Goal: Task Accomplishment & Management: Manage account settings

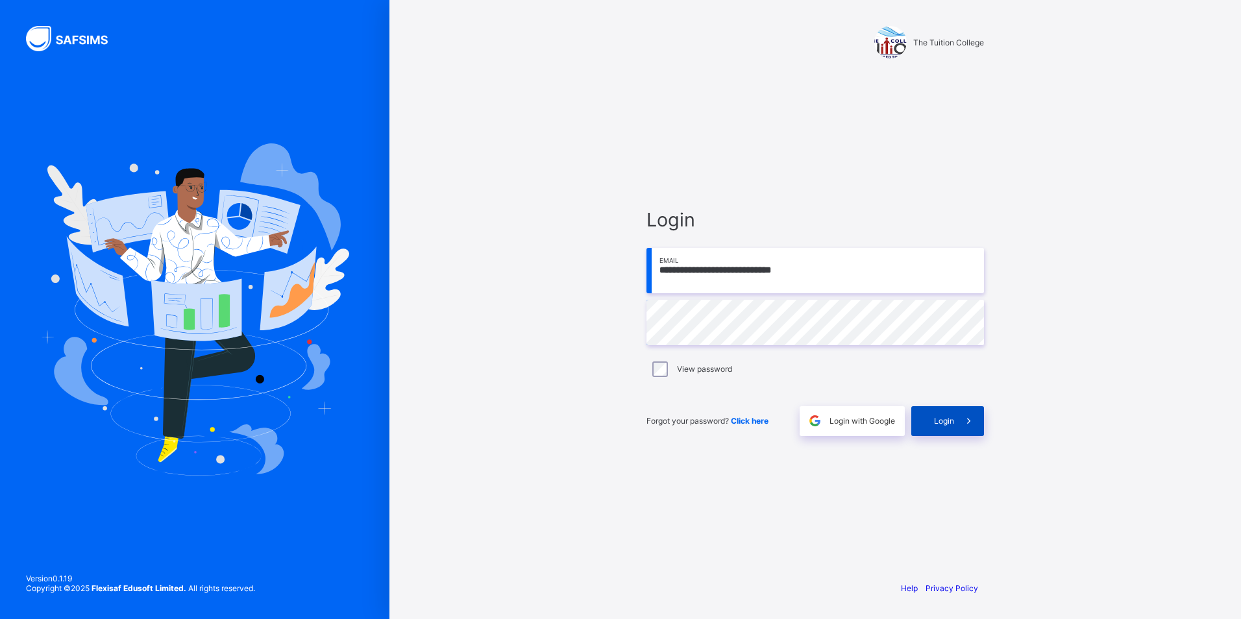
click at [963, 429] on span at bounding box center [969, 421] width 30 height 30
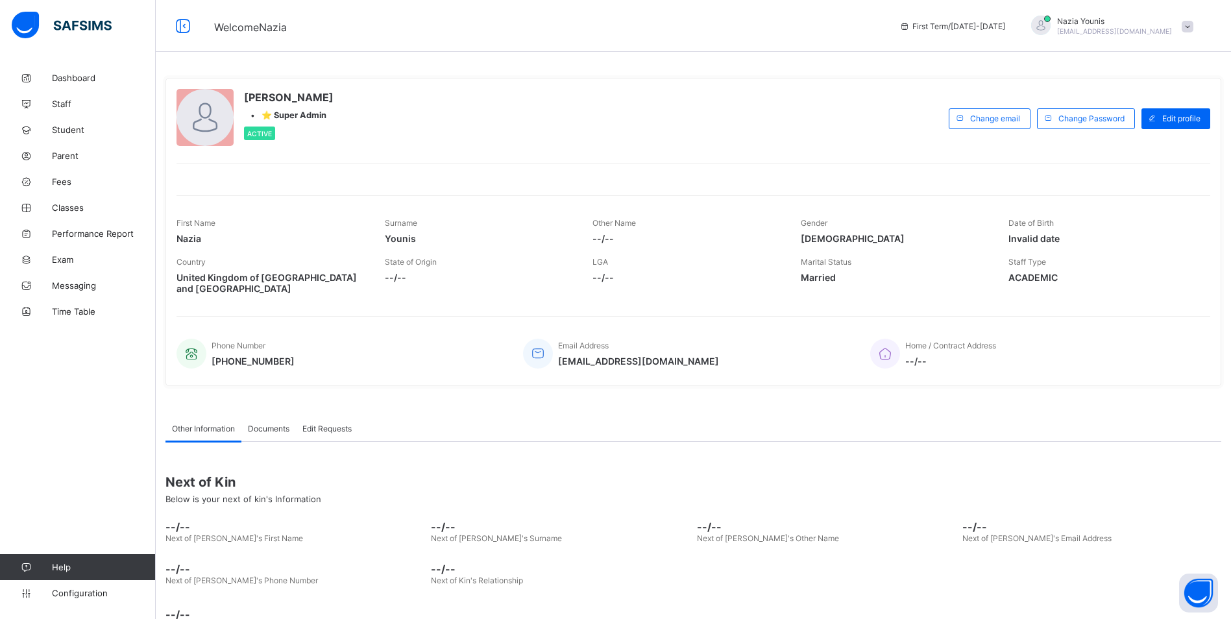
click at [1193, 25] on span at bounding box center [1188, 27] width 12 height 12
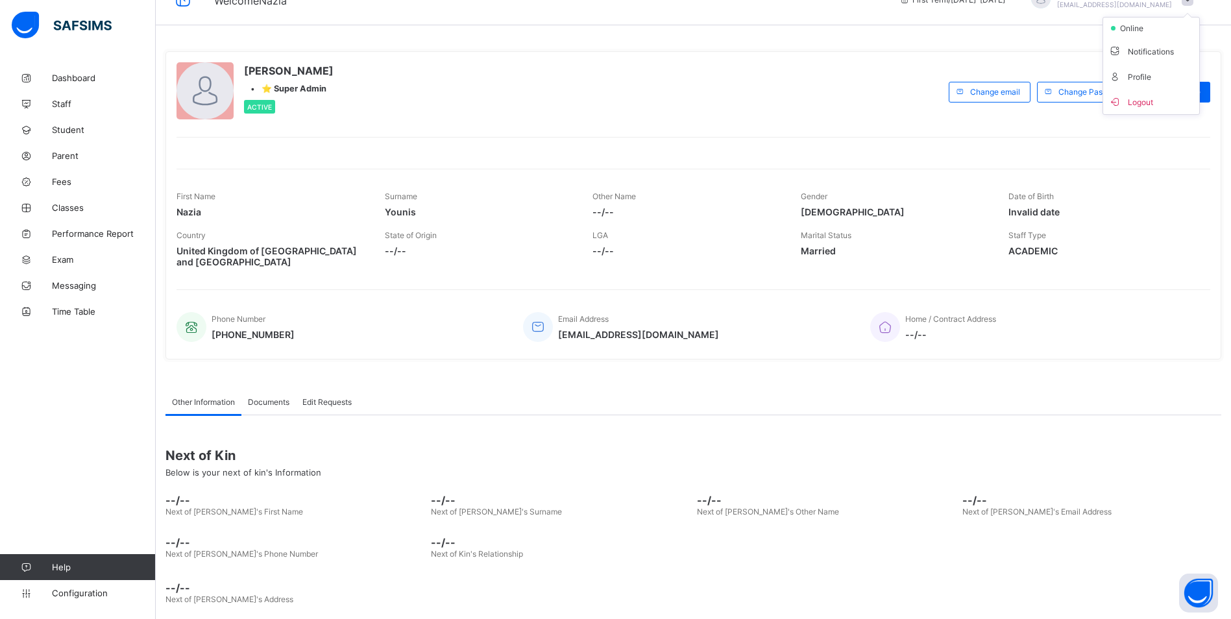
scroll to position [41, 0]
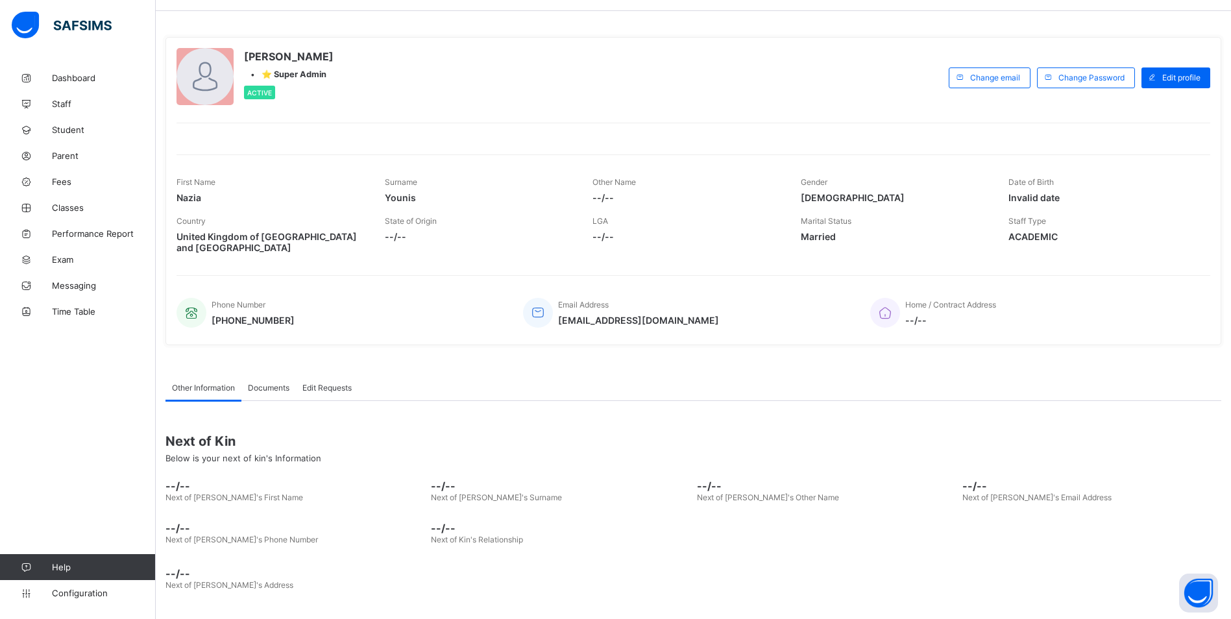
click at [66, 565] on span "Help" at bounding box center [103, 567] width 103 height 10
click at [53, 564] on span "Help" at bounding box center [103, 567] width 103 height 10
click at [58, 568] on span "Help" at bounding box center [103, 567] width 103 height 10
click at [67, 594] on span "Configuration" at bounding box center [103, 593] width 103 height 10
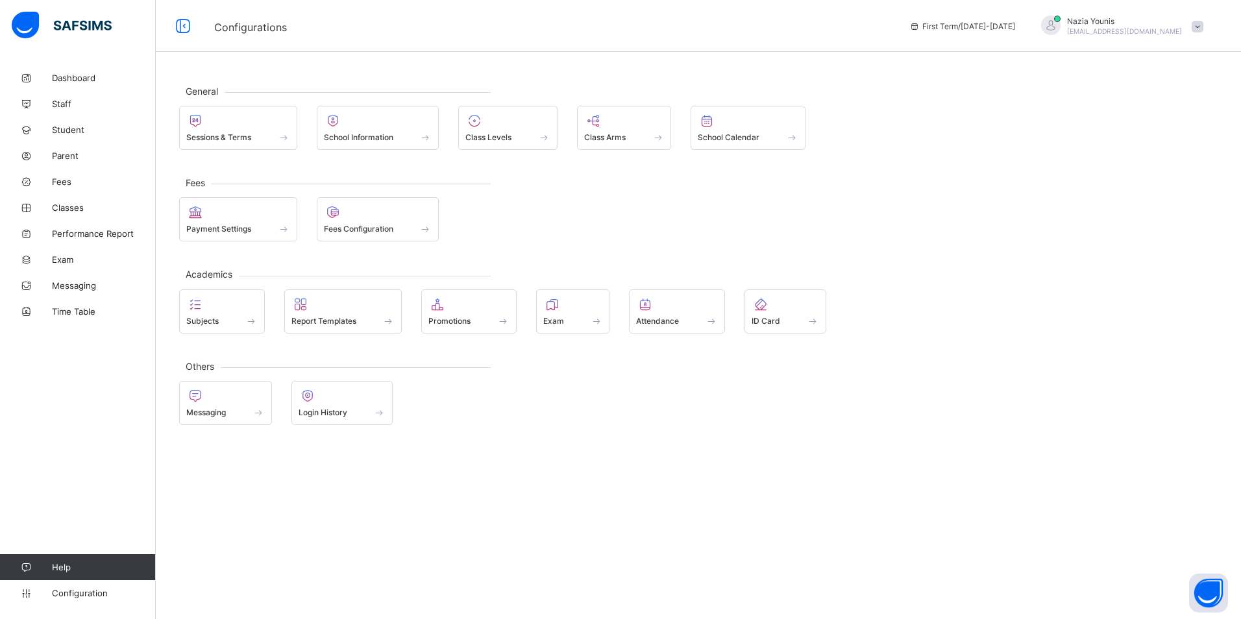
click at [60, 568] on span "Help" at bounding box center [103, 567] width 103 height 10
click at [1193, 32] on div "[PERSON_NAME] [EMAIL_ADDRESS][DOMAIN_NAME]" at bounding box center [1119, 26] width 182 height 21
click at [1144, 105] on span "Profile" at bounding box center [1161, 102] width 86 height 15
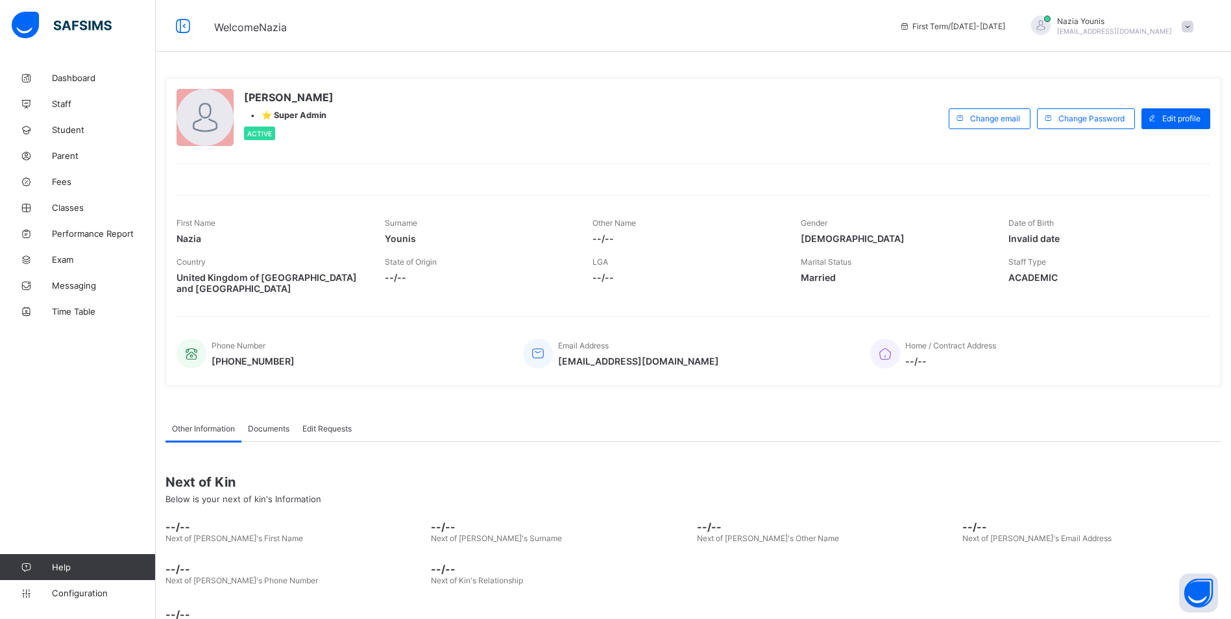
click at [1193, 29] on span at bounding box center [1188, 27] width 12 height 12
click at [1144, 55] on span "online" at bounding box center [1135, 55] width 32 height 10
click at [1180, 115] on span "Edit profile" at bounding box center [1181, 119] width 38 height 10
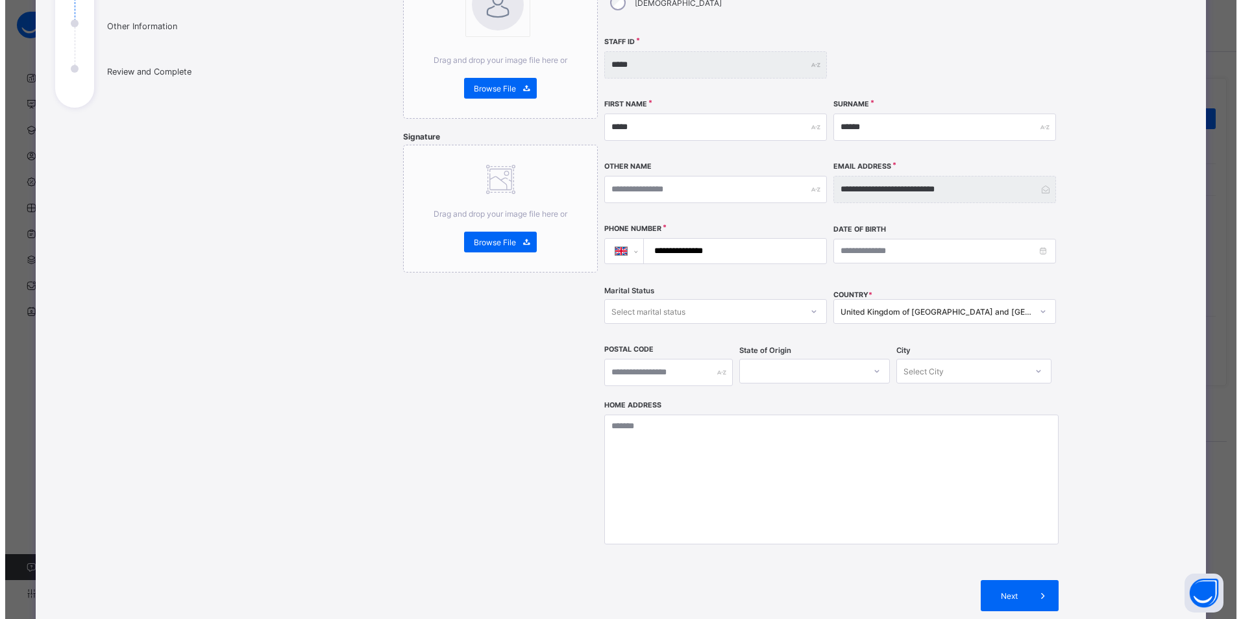
scroll to position [195, 0]
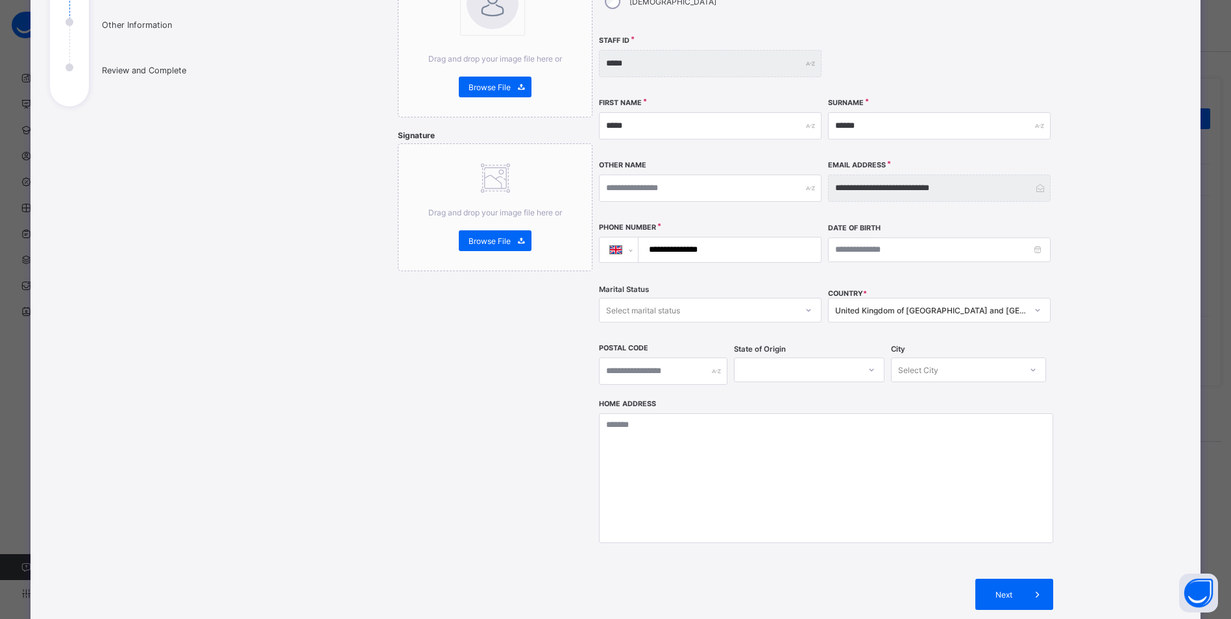
drag, startPoint x: 735, startPoint y: 225, endPoint x: 648, endPoint y: 223, distance: 87.0
click at [646, 238] on input "**********" at bounding box center [727, 250] width 172 height 25
select select "**"
type input "**********"
drag, startPoint x: 939, startPoint y: 102, endPoint x: 755, endPoint y: 110, distance: 183.8
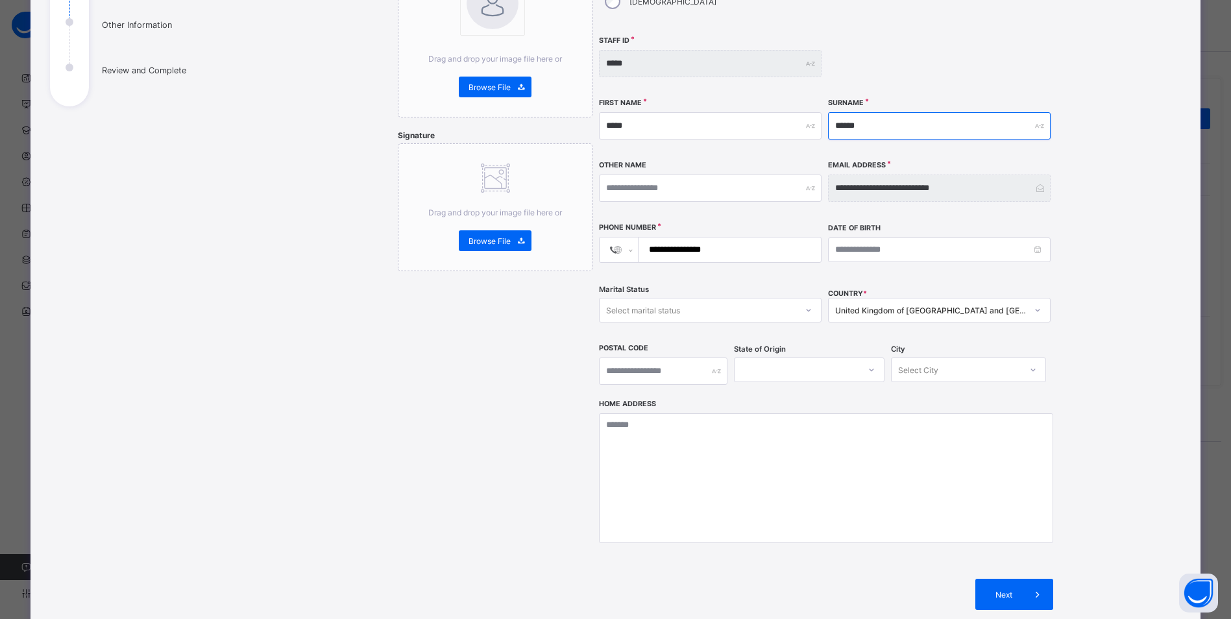
click at [755, 110] on div "**********" at bounding box center [826, 168] width 454 height 461
type input "*"
click at [1112, 339] on div "**********" at bounding box center [722, 260] width 916 height 737
click at [994, 590] on span "Next" at bounding box center [1003, 595] width 37 height 10
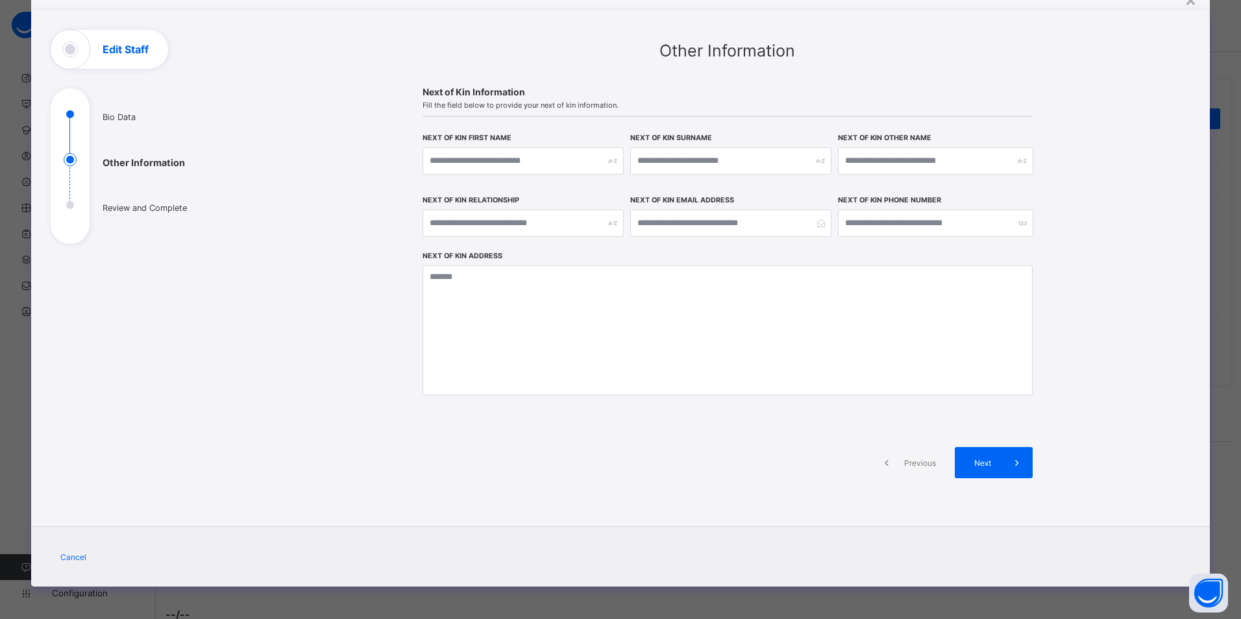
scroll to position [57, 0]
click at [995, 459] on span "Next" at bounding box center [982, 463] width 37 height 10
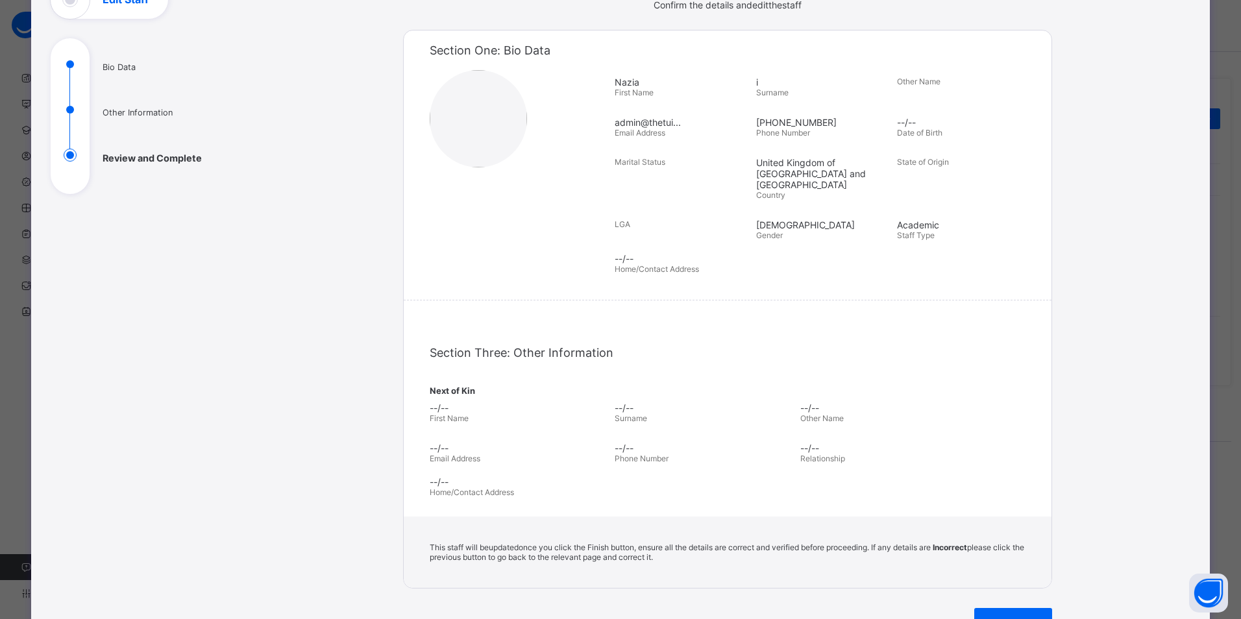
scroll to position [0, 0]
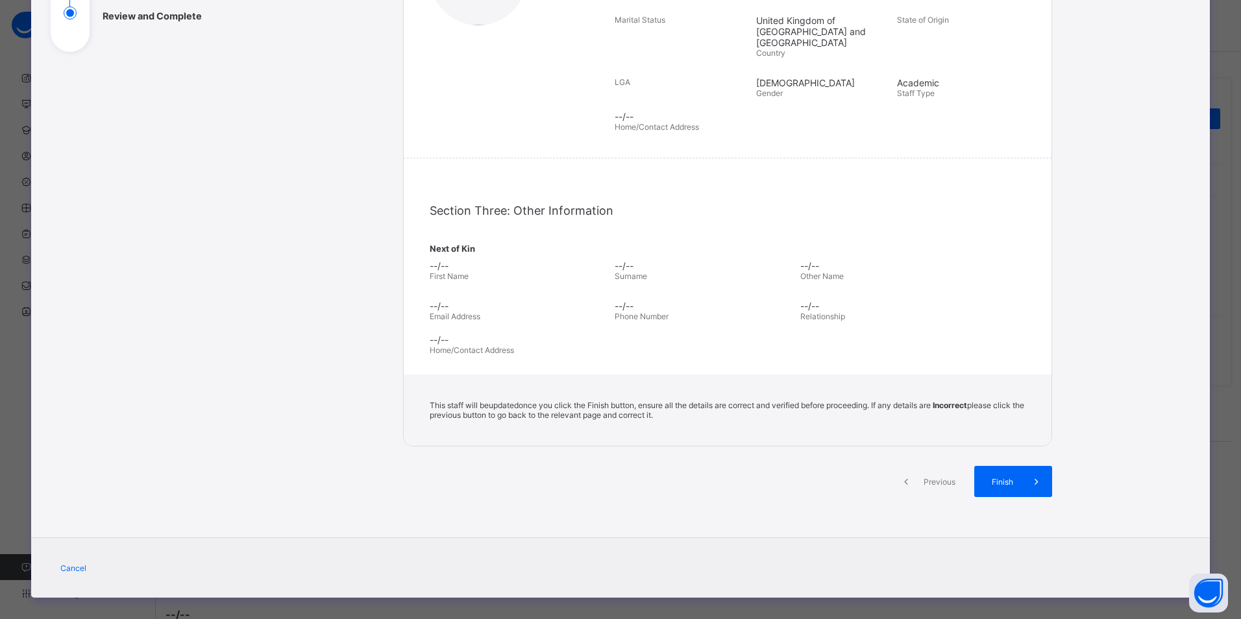
click at [934, 477] on span "Previous" at bounding box center [939, 482] width 36 height 10
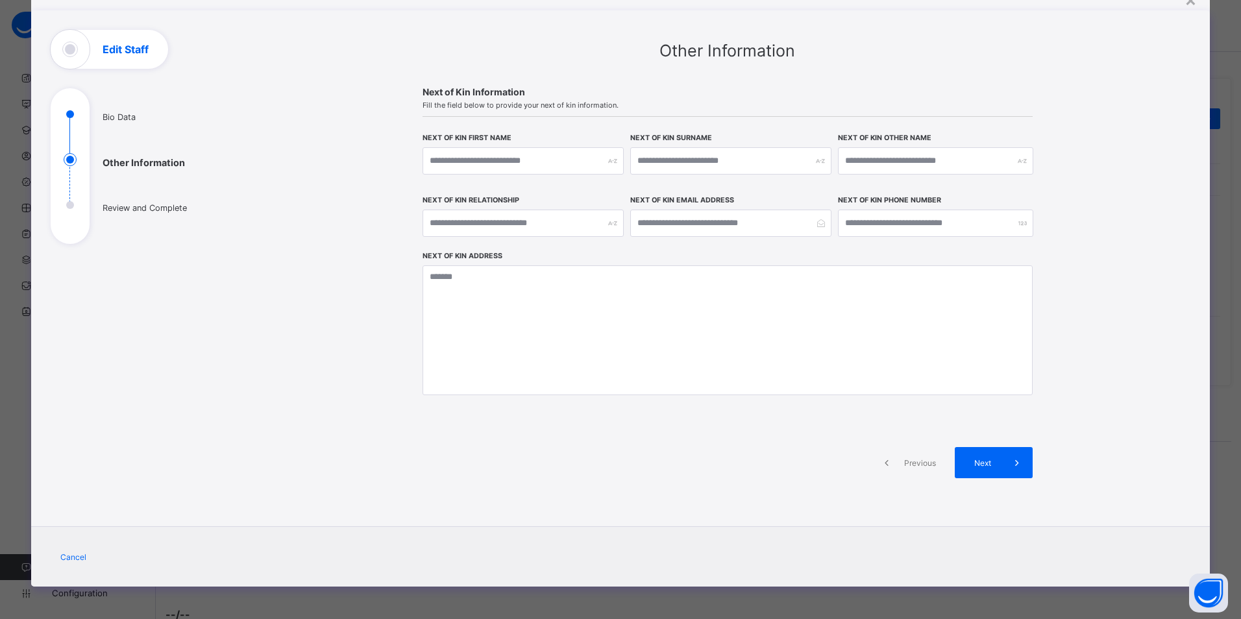
scroll to position [57, 0]
click at [923, 459] on span "Previous" at bounding box center [920, 463] width 36 height 10
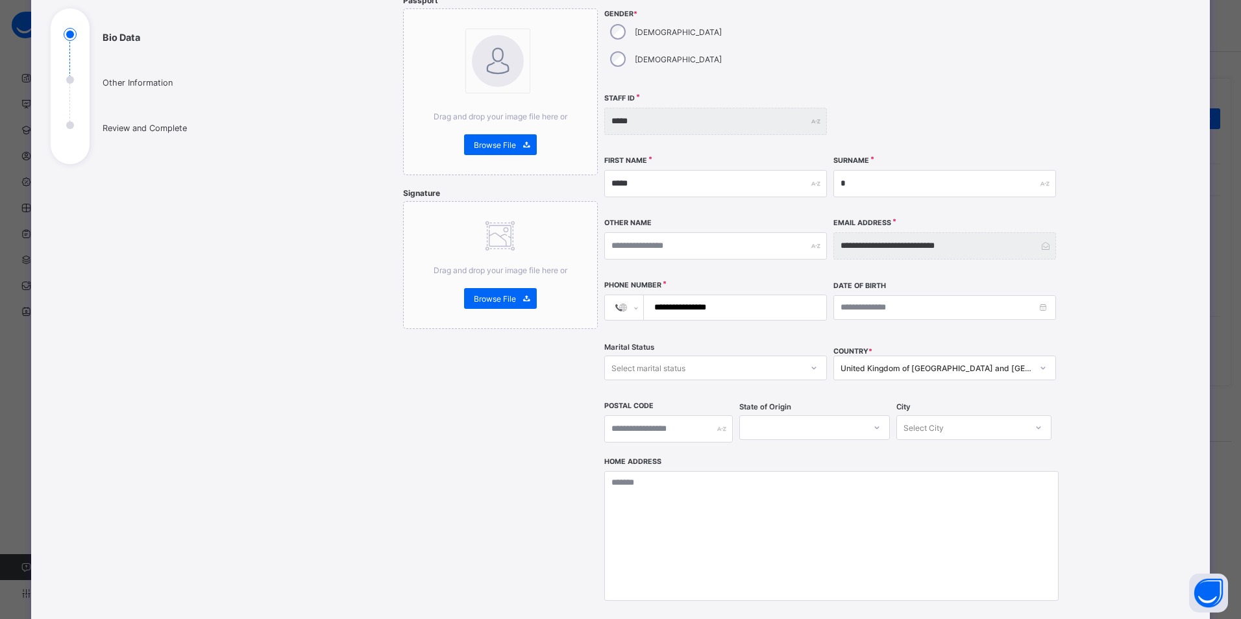
scroll to position [0, 0]
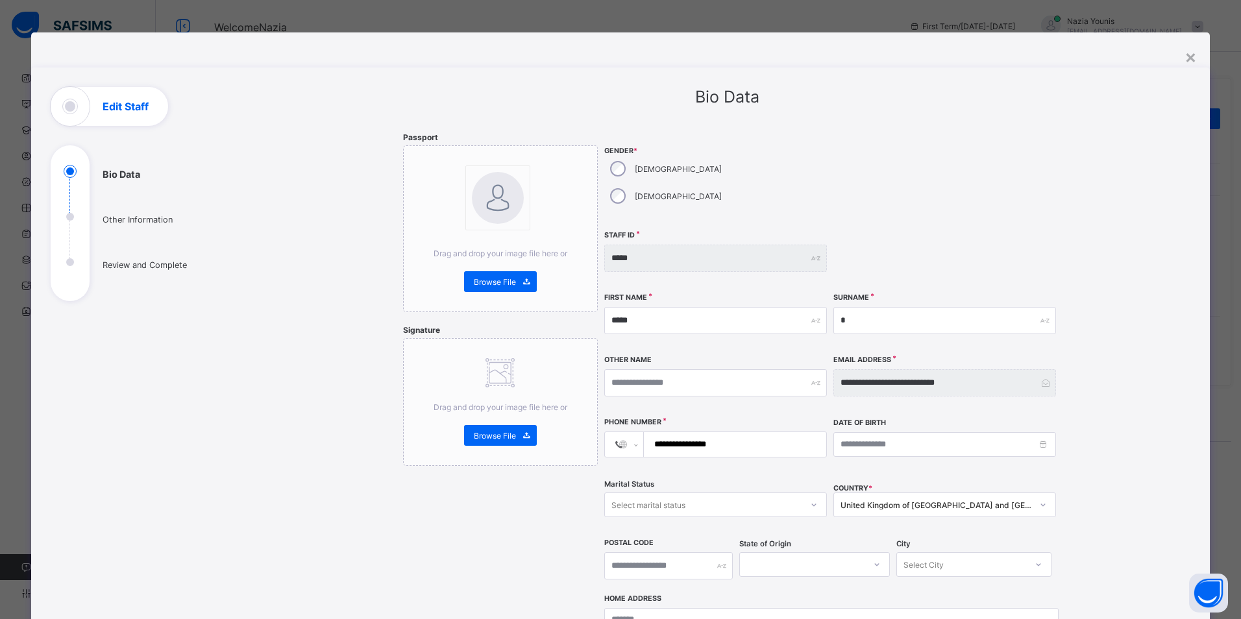
click at [591, 233] on div "**********" at bounding box center [727, 478] width 649 height 692
click at [127, 114] on div "Edit Staff" at bounding box center [109, 106] width 117 height 39
click at [69, 113] on div "Edit Staff" at bounding box center [109, 106] width 117 height 39
click at [62, 168] on div "Bio Data Other Information Review and Complete" at bounding box center [148, 223] width 195 height 156
click at [1194, 56] on div "**********" at bounding box center [620, 467] width 1178 height 870
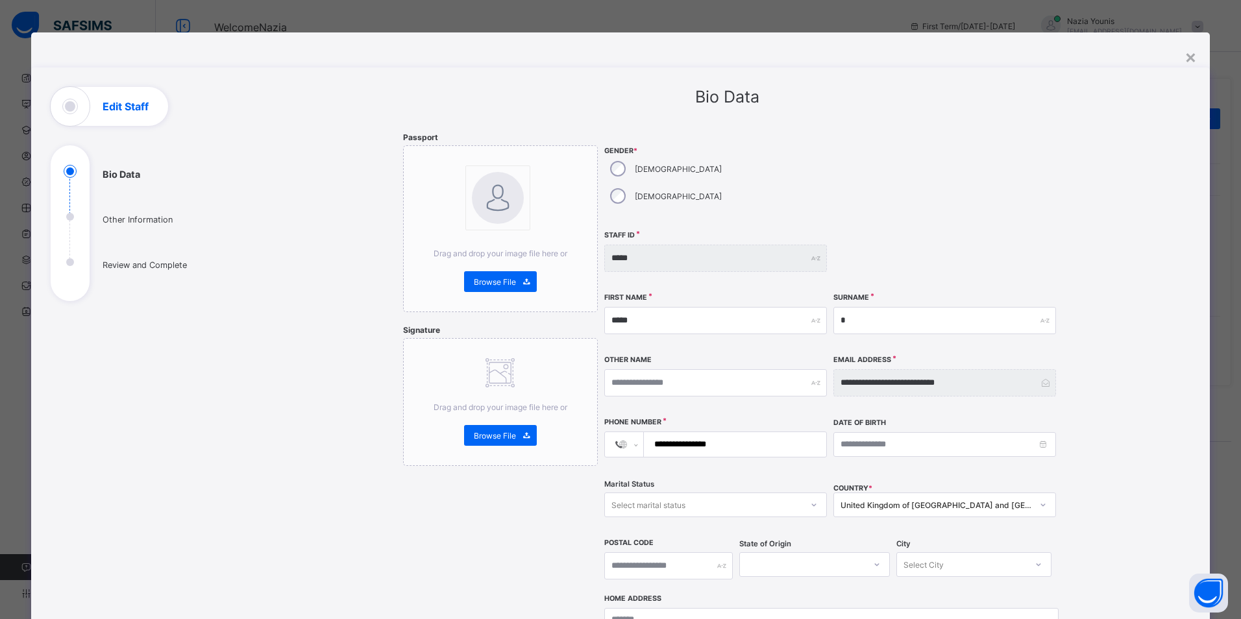
click at [1178, 55] on div "**********" at bounding box center [620, 467] width 1178 height 870
click at [1186, 57] on div "×" at bounding box center [1190, 56] width 12 height 22
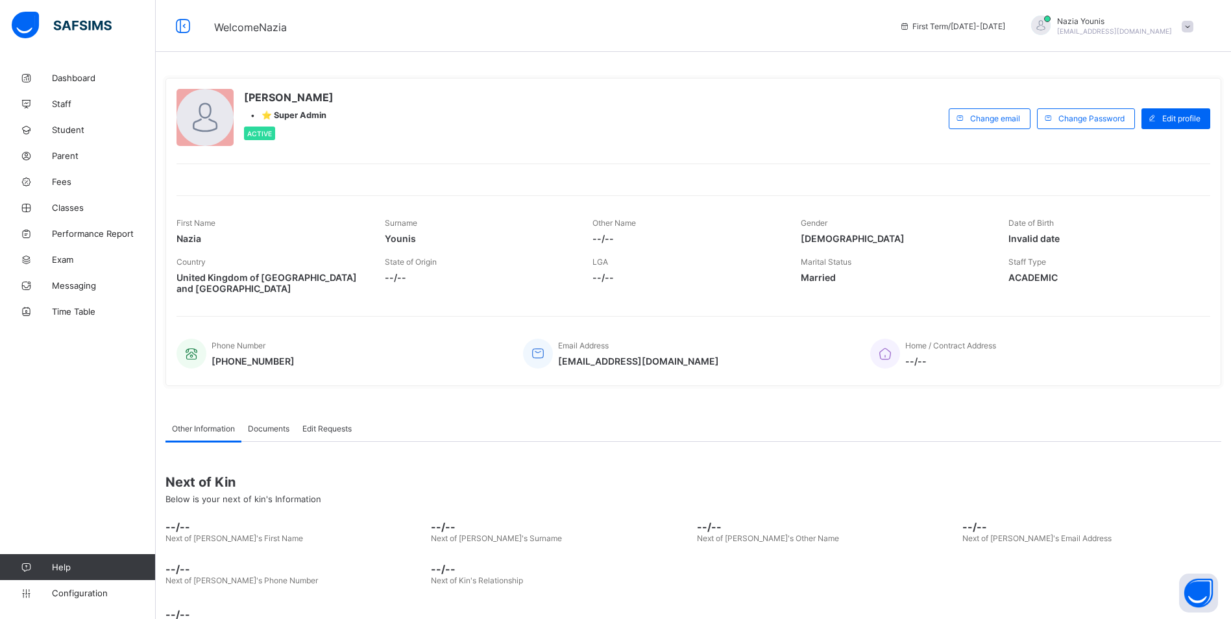
click at [258, 138] on span "Active" at bounding box center [259, 134] width 25 height 8
click at [239, 97] on div "[PERSON_NAME] • ⭐ Super Admin Active" at bounding box center [560, 118] width 766 height 59
click at [267, 97] on span "[PERSON_NAME]" at bounding box center [289, 97] width 90 height 13
click at [224, 103] on div at bounding box center [205, 117] width 57 height 57
click at [196, 119] on div at bounding box center [205, 117] width 57 height 57
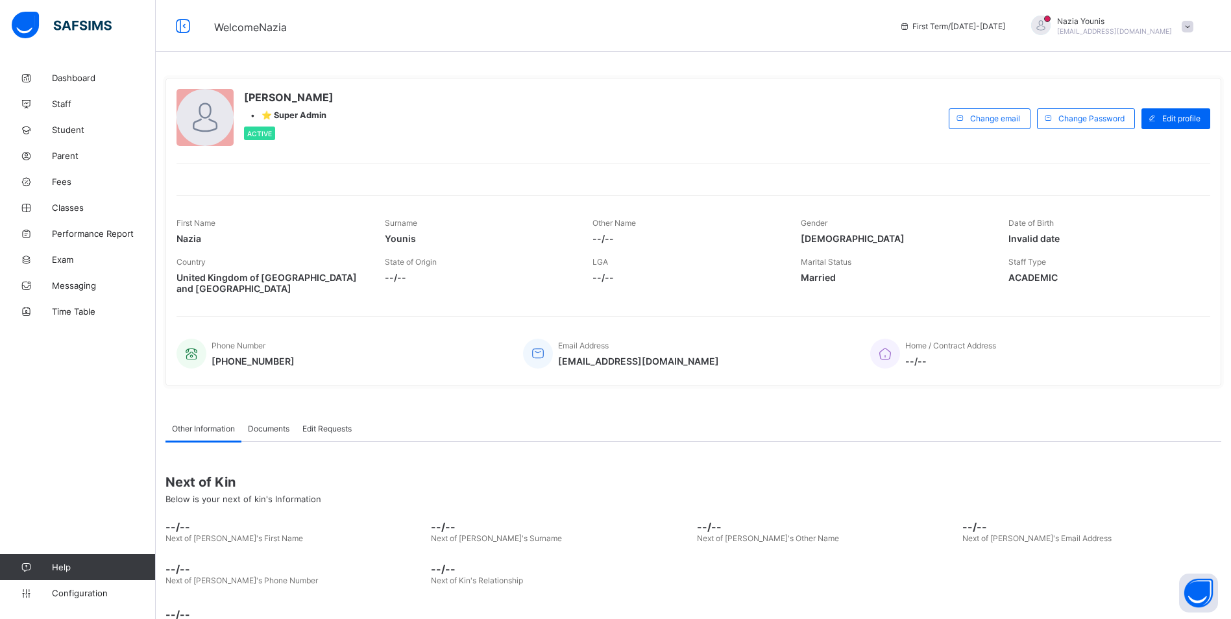
click at [200, 126] on div at bounding box center [205, 117] width 57 height 57
click at [238, 23] on span "Welcome Nazia" at bounding box center [250, 27] width 73 height 13
click at [199, 28] on div at bounding box center [183, 26] width 42 height 21
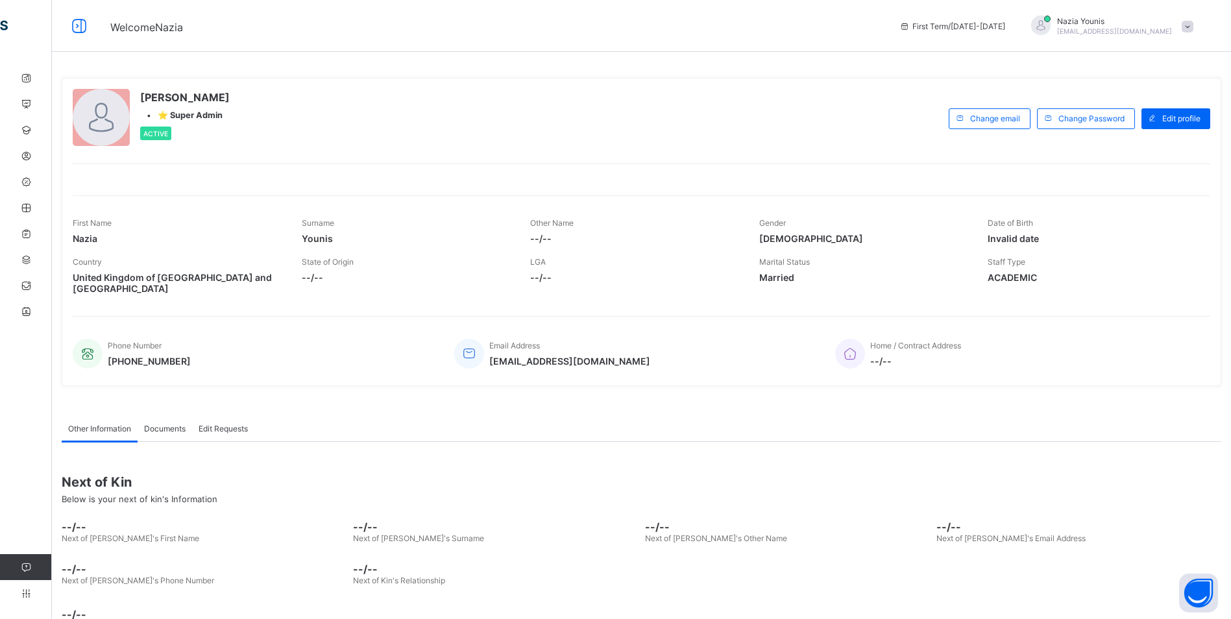
click at [1193, 25] on span at bounding box center [1188, 27] width 12 height 12
click at [1160, 106] on span "Profile" at bounding box center [1151, 102] width 86 height 15
click at [25, 289] on icon at bounding box center [26, 286] width 52 height 10
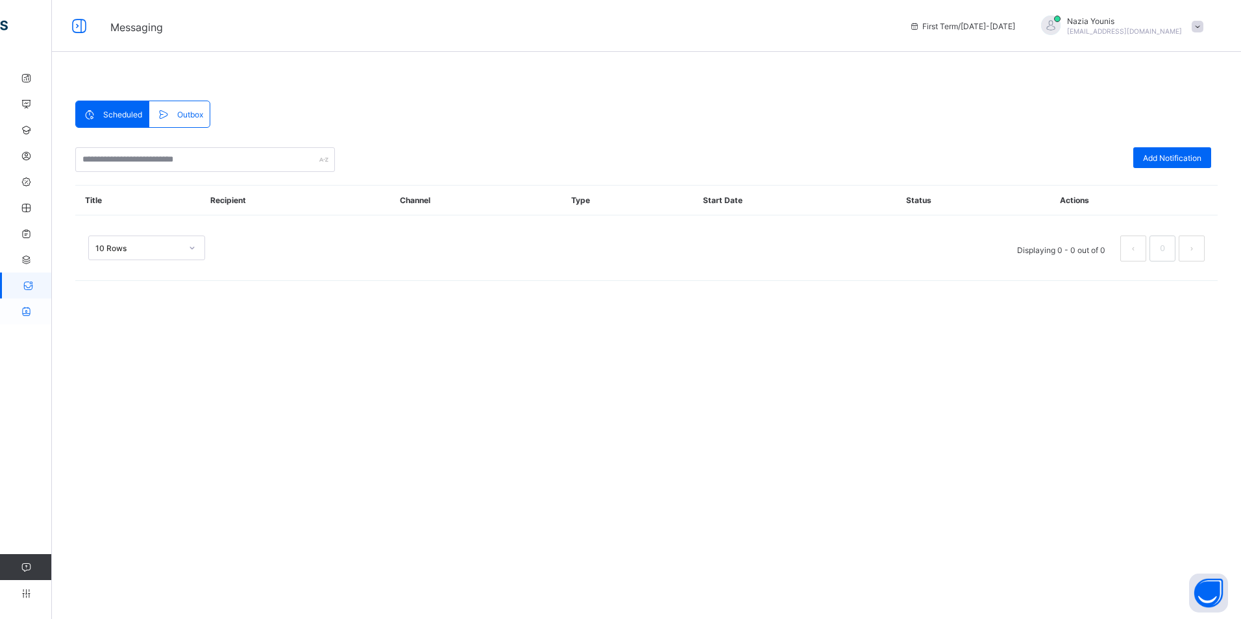
click at [26, 301] on link "Time Table" at bounding box center [78, 312] width 156 height 26
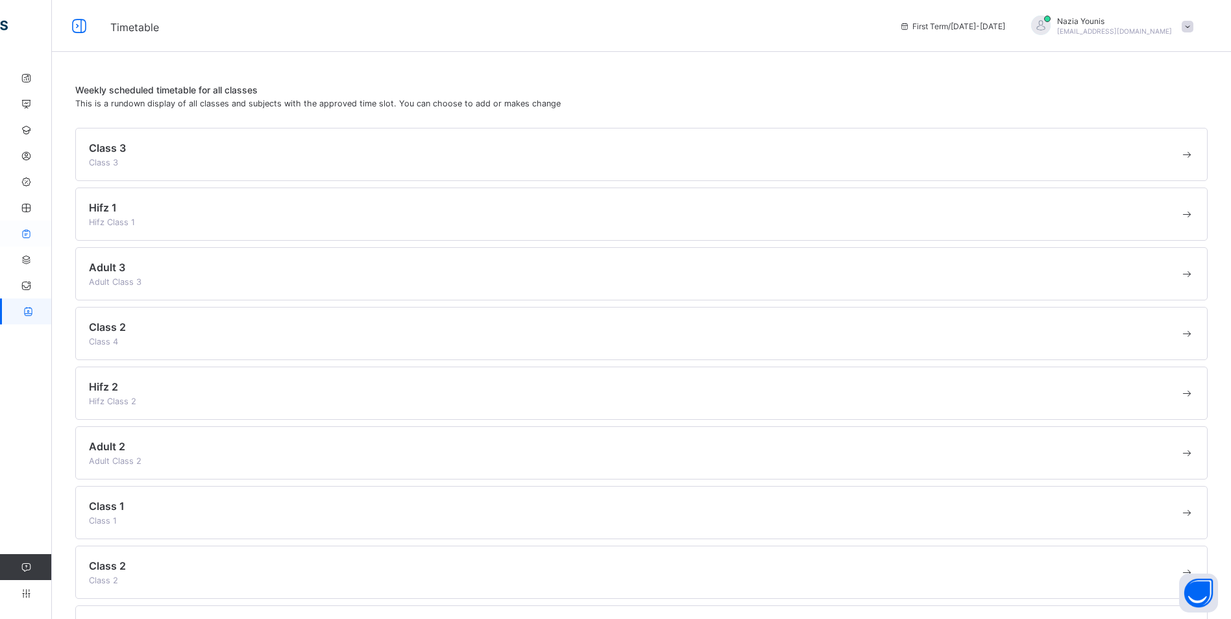
click at [37, 245] on link "Performance Report" at bounding box center [78, 234] width 156 height 26
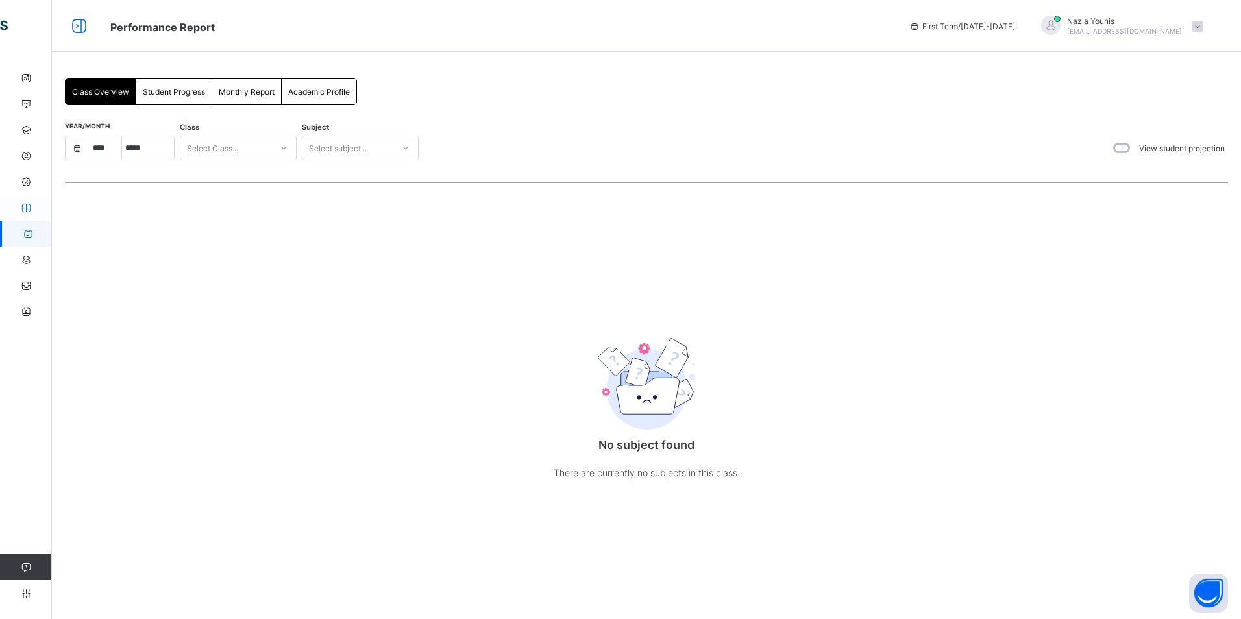
select select "****"
select select "*"
click at [26, 209] on icon at bounding box center [26, 208] width 52 height 10
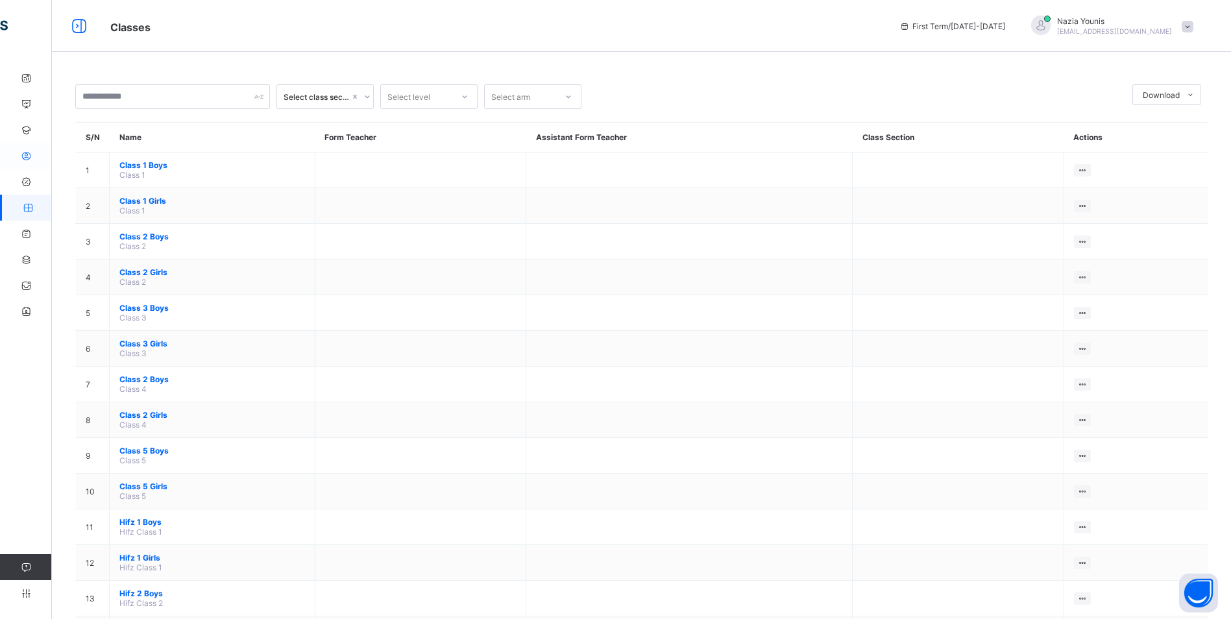
click at [27, 158] on icon at bounding box center [26, 156] width 52 height 10
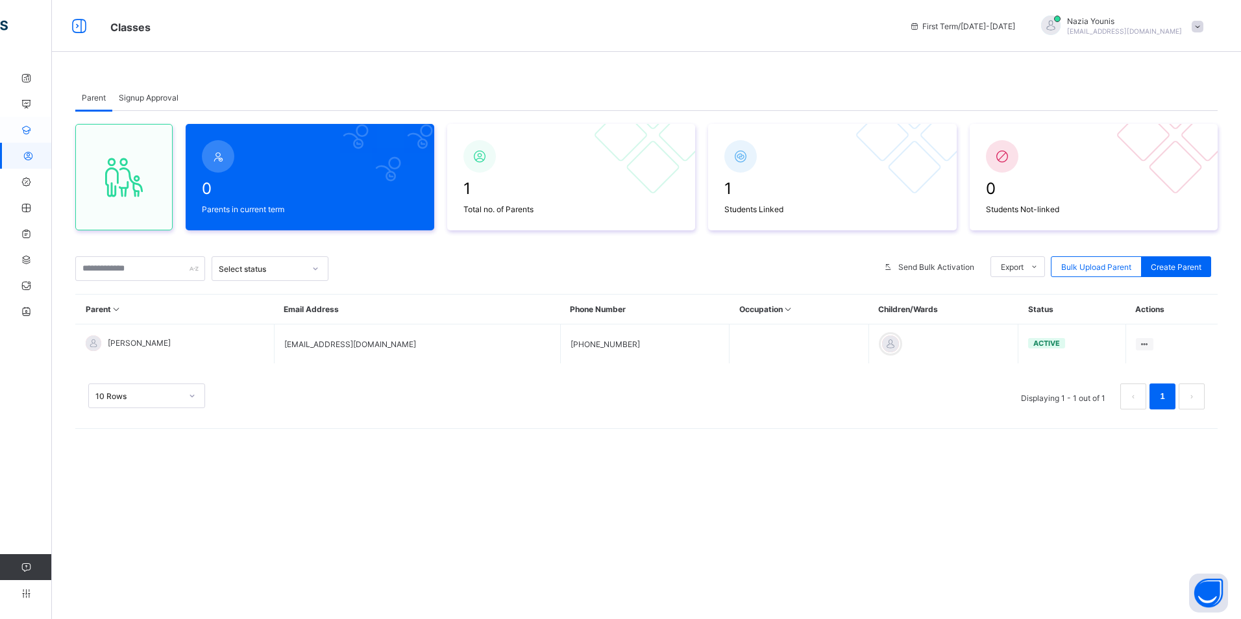
click at [24, 124] on link "Student" at bounding box center [78, 130] width 156 height 26
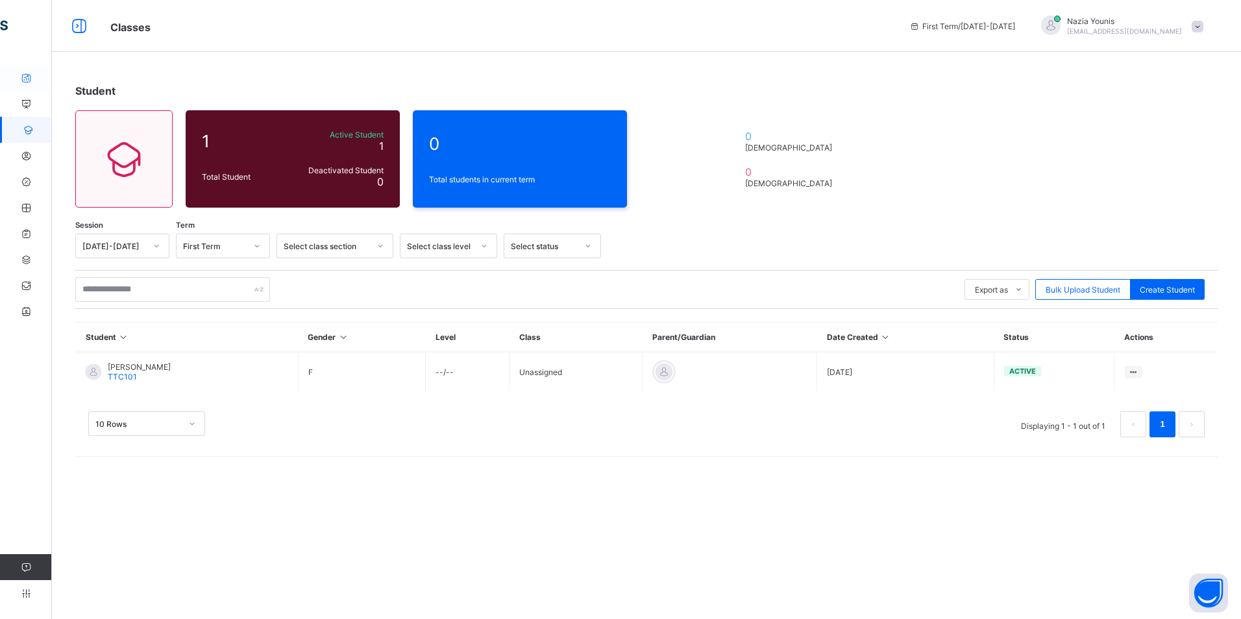
click at [24, 67] on link "Dashboard" at bounding box center [78, 78] width 156 height 26
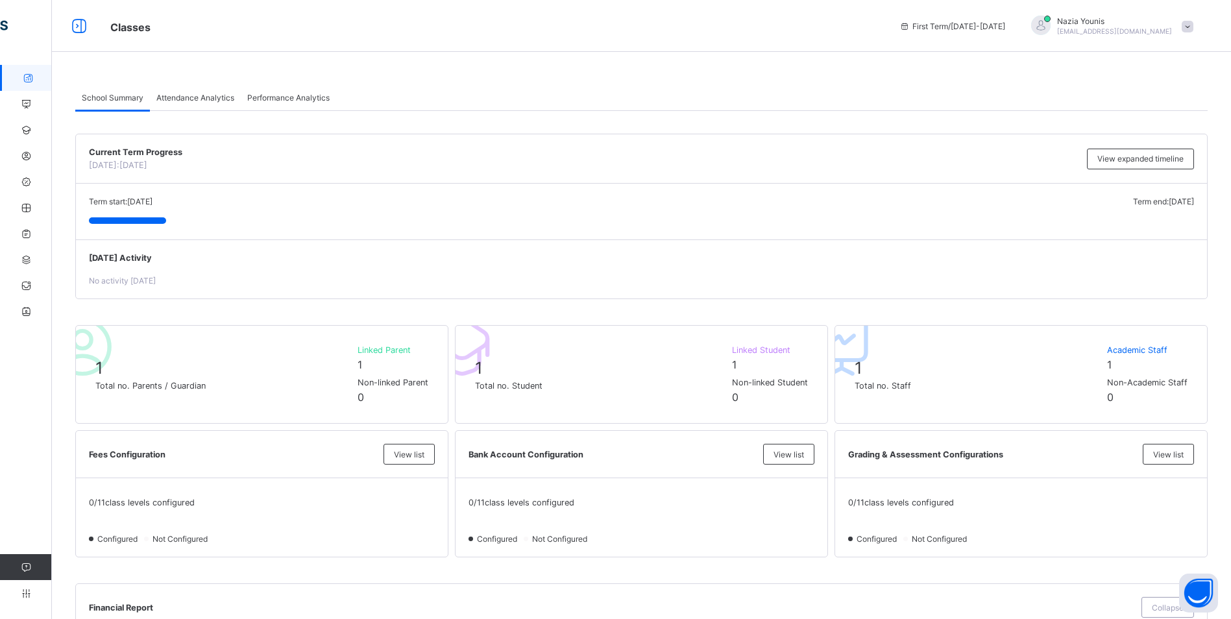
click at [1107, 22] on span "[PERSON_NAME]" at bounding box center [1114, 21] width 115 height 10
click at [1149, 105] on span "Profile" at bounding box center [1151, 102] width 86 height 15
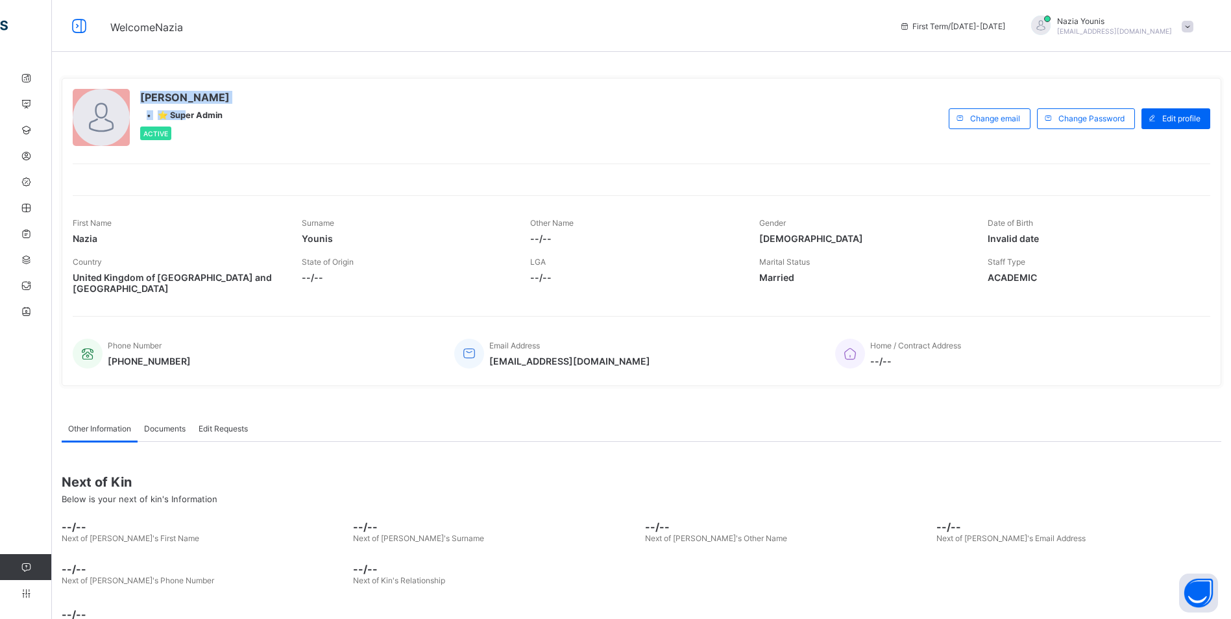
drag, startPoint x: 184, startPoint y: 117, endPoint x: 118, endPoint y: 116, distance: 66.2
click at [118, 116] on div "[PERSON_NAME] • ⭐ Super Admin Active" at bounding box center [508, 118] width 870 height 59
drag, startPoint x: 118, startPoint y: 116, endPoint x: 112, endPoint y: 112, distance: 7.3
click at [112, 112] on div at bounding box center [101, 117] width 57 height 57
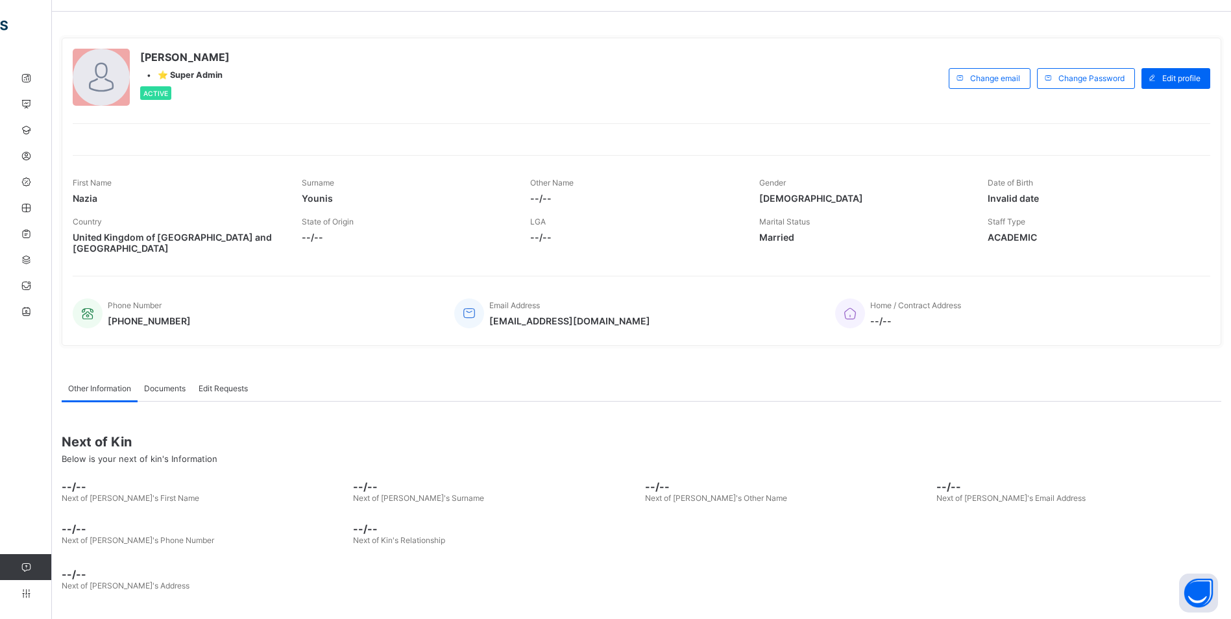
scroll to position [41, 0]
click at [27, 568] on icon at bounding box center [26, 568] width 52 height 10
click at [18, 562] on link "Help" at bounding box center [25, 567] width 51 height 26
click at [24, 591] on icon at bounding box center [26, 594] width 52 height 10
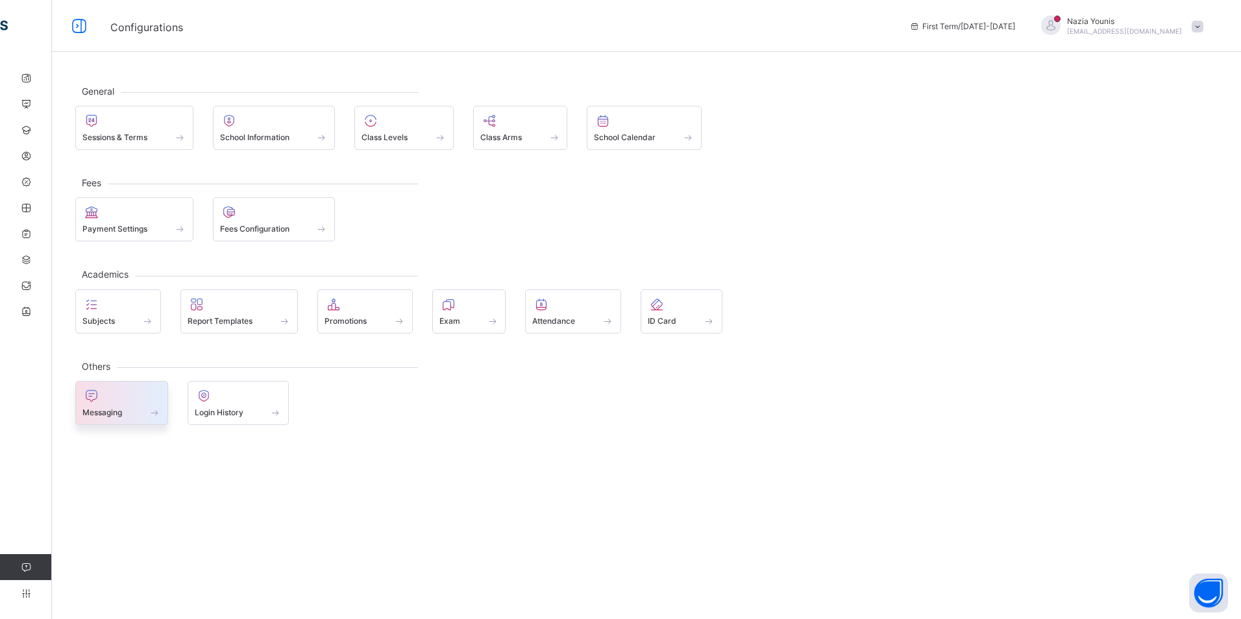
click at [145, 409] on div "Messaging" at bounding box center [121, 412] width 79 height 11
click at [26, 280] on link "Messaging" at bounding box center [78, 286] width 156 height 26
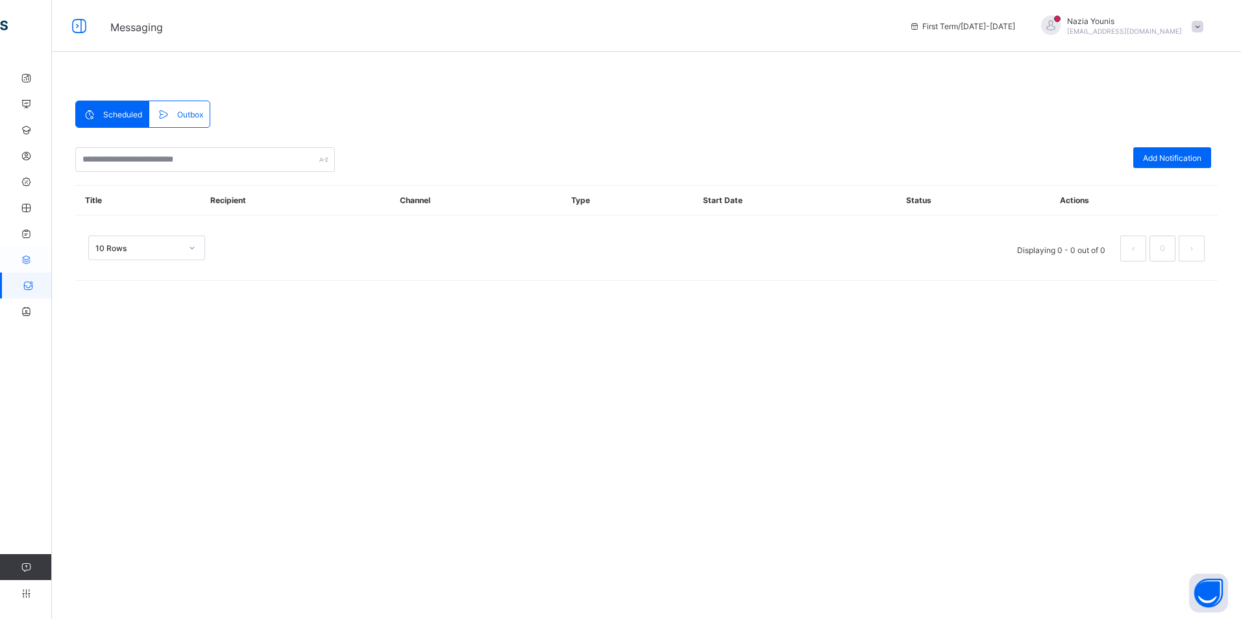
click at [18, 254] on link "Exam" at bounding box center [78, 260] width 156 height 26
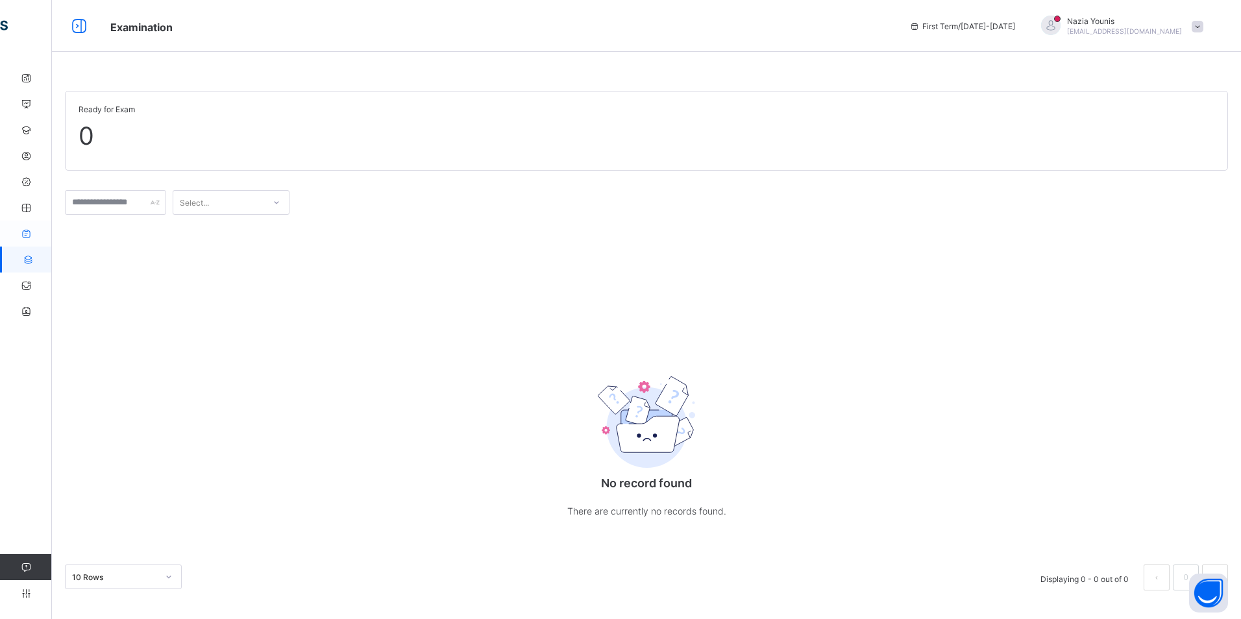
click at [23, 229] on icon at bounding box center [26, 234] width 52 height 10
select select "****"
select select "*"
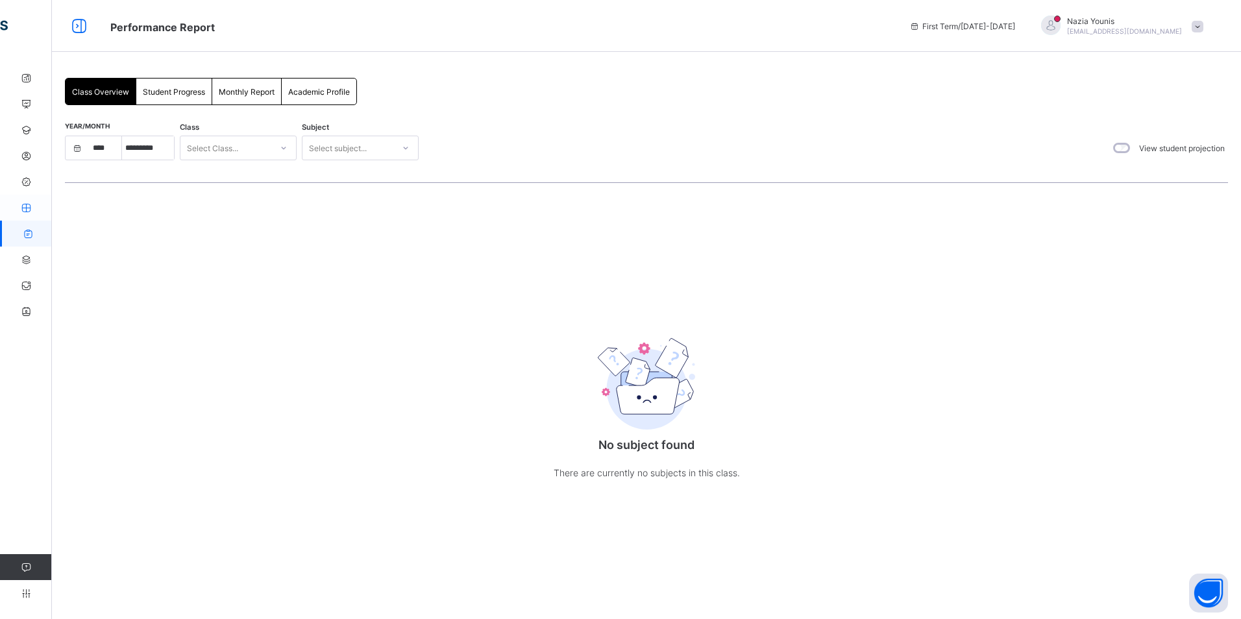
click at [32, 203] on icon at bounding box center [26, 208] width 52 height 10
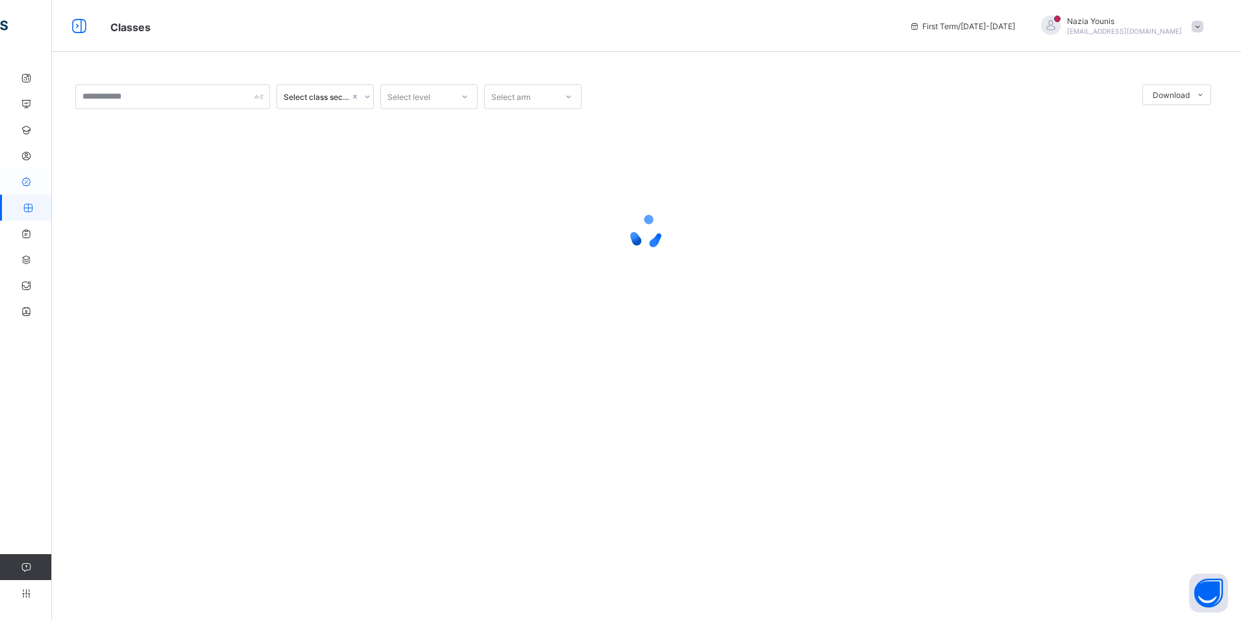
click at [32, 170] on link "Fees" at bounding box center [78, 182] width 156 height 26
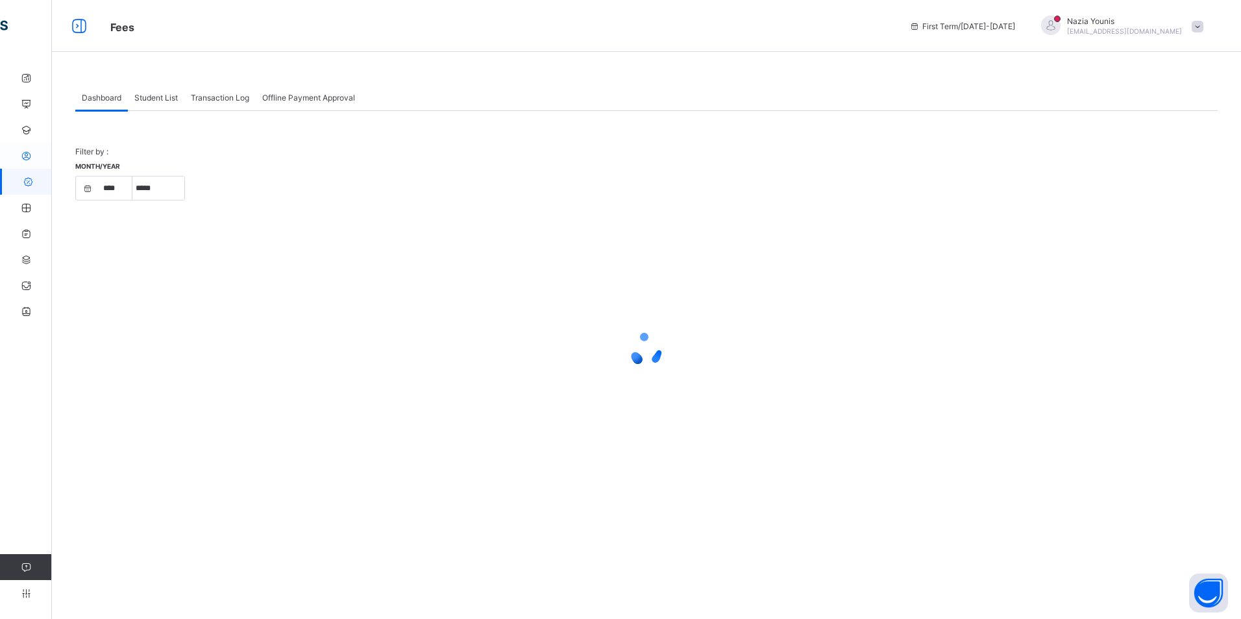
select select "****"
select select "*"
click at [26, 126] on icon at bounding box center [26, 130] width 52 height 10
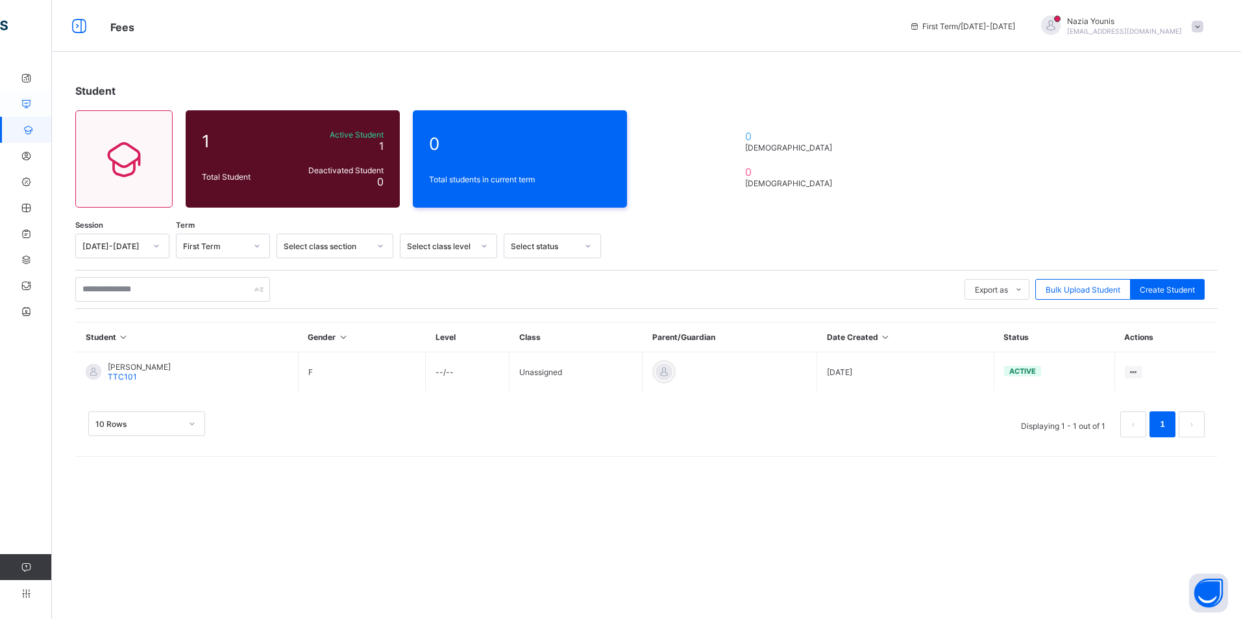
click at [22, 91] on link "Staff" at bounding box center [78, 104] width 156 height 26
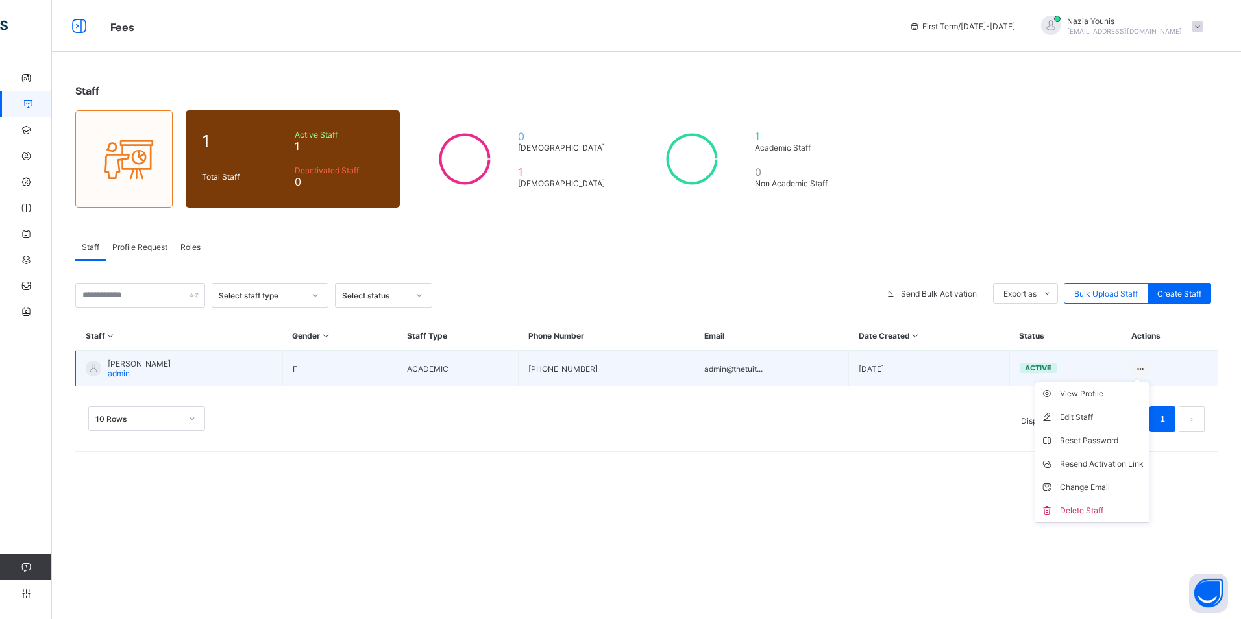
click at [1142, 382] on ul "View Profile Edit Staff Reset Password Resend Activation Link Change Email Dele…" at bounding box center [1091, 452] width 115 height 141
click at [1080, 506] on div "Delete Staff" at bounding box center [1102, 510] width 84 height 13
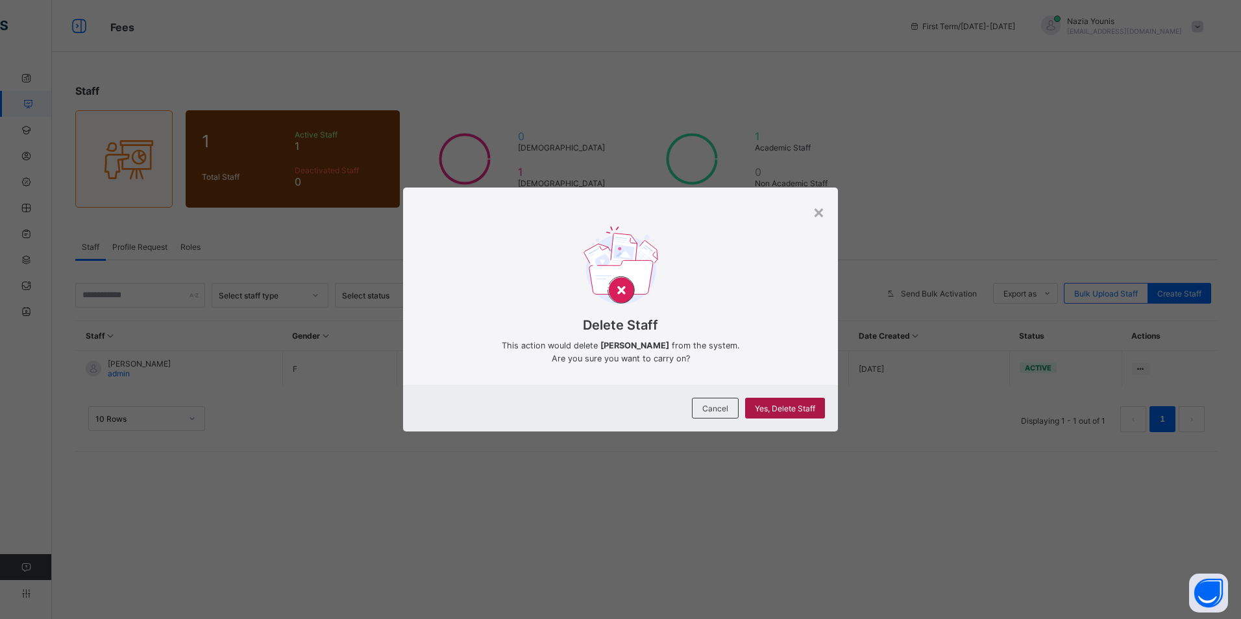
click at [803, 412] on span "Yes, Delete Staff" at bounding box center [785, 409] width 60 height 10
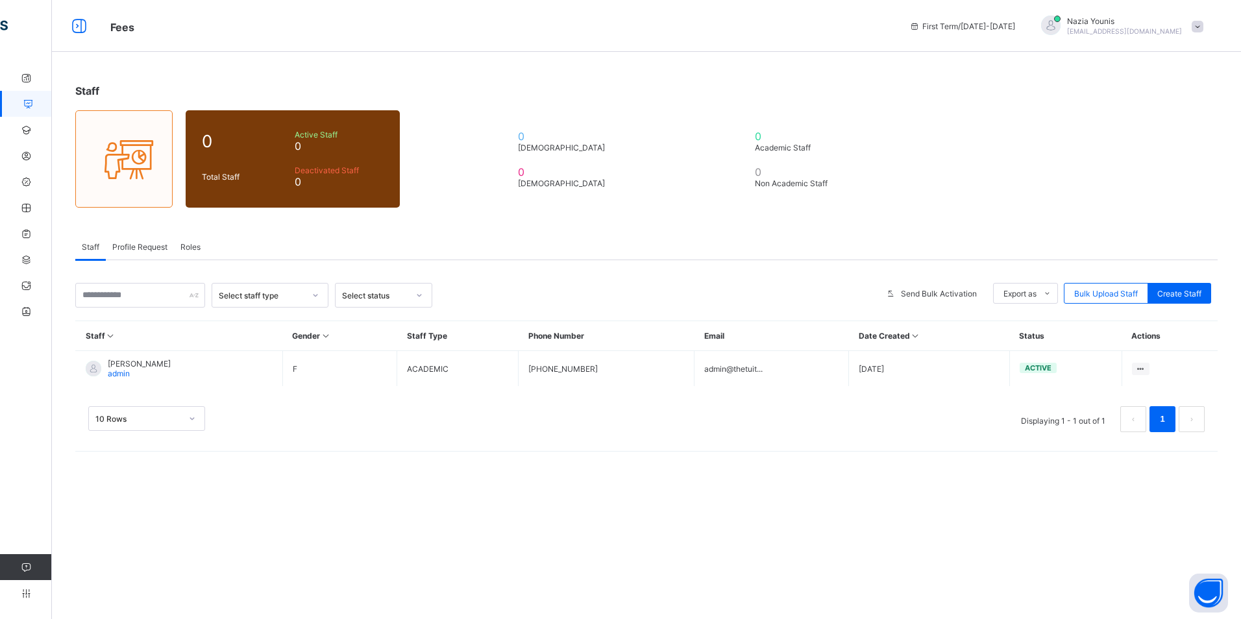
click at [130, 247] on span "Profile Request" at bounding box center [139, 247] width 55 height 10
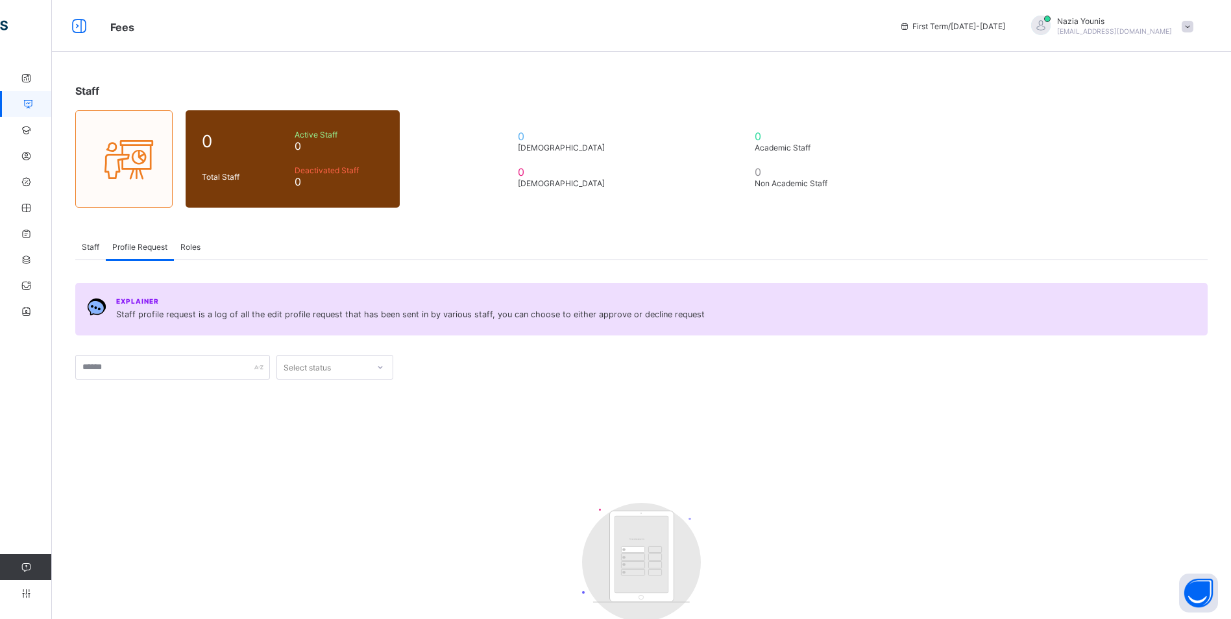
click at [91, 247] on span "Staff" at bounding box center [91, 247] width 18 height 10
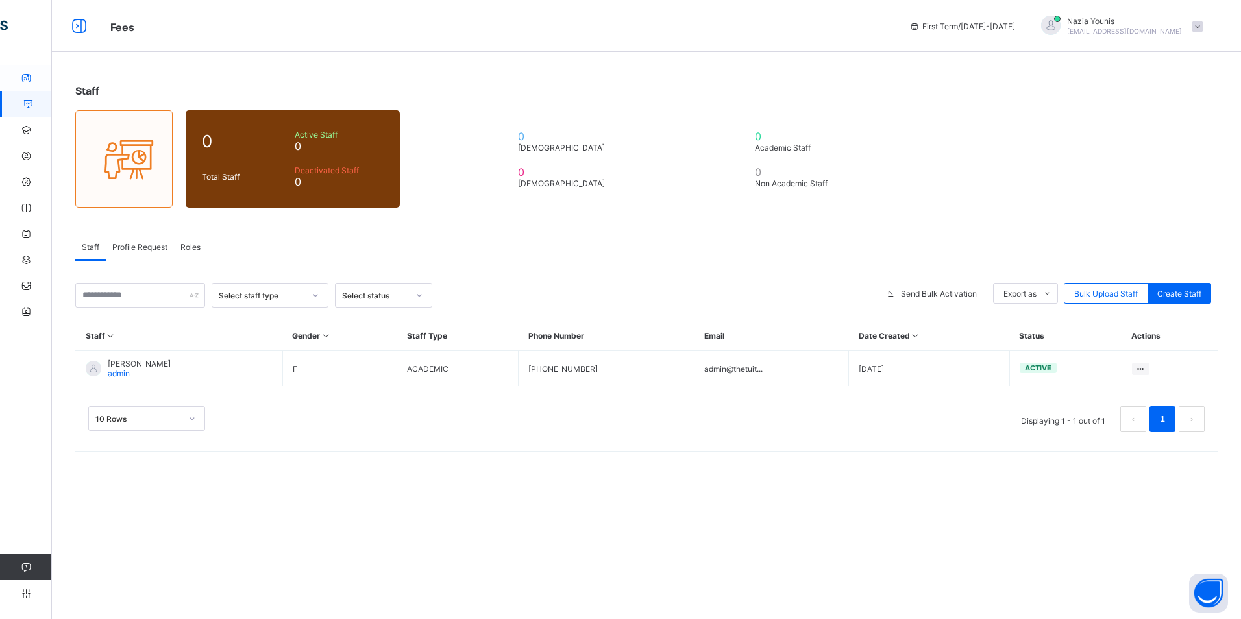
click at [32, 80] on icon at bounding box center [26, 78] width 52 height 10
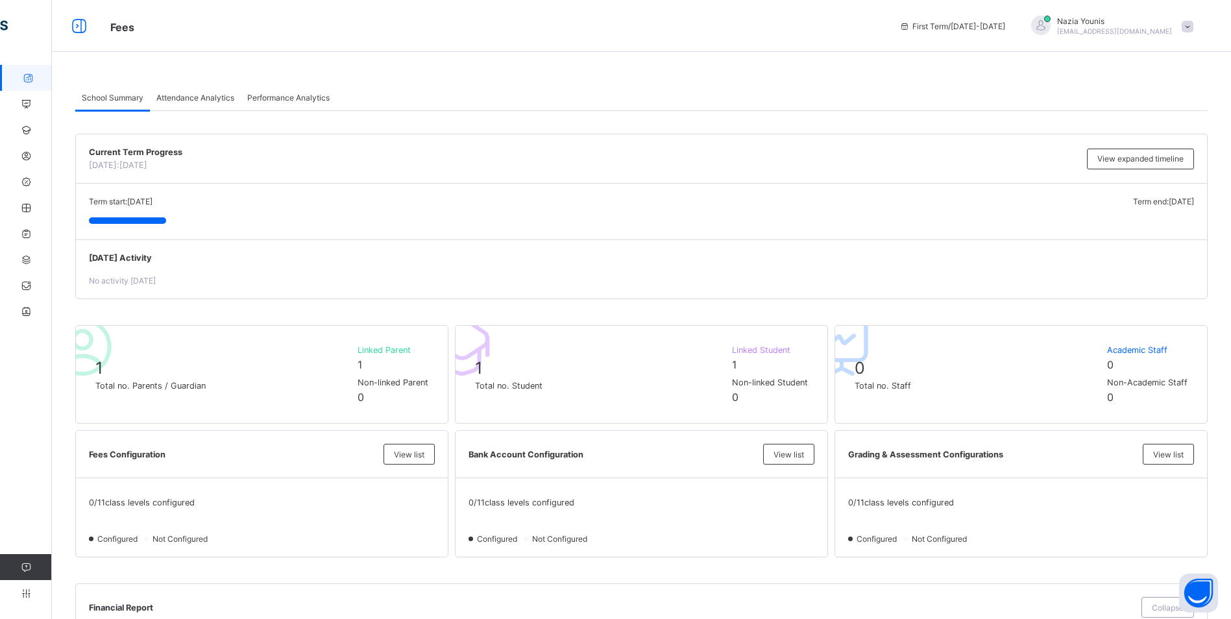
click at [1193, 26] on span at bounding box center [1188, 27] width 12 height 12
click at [1164, 77] on span "Notifications" at bounding box center [1151, 77] width 86 height 15
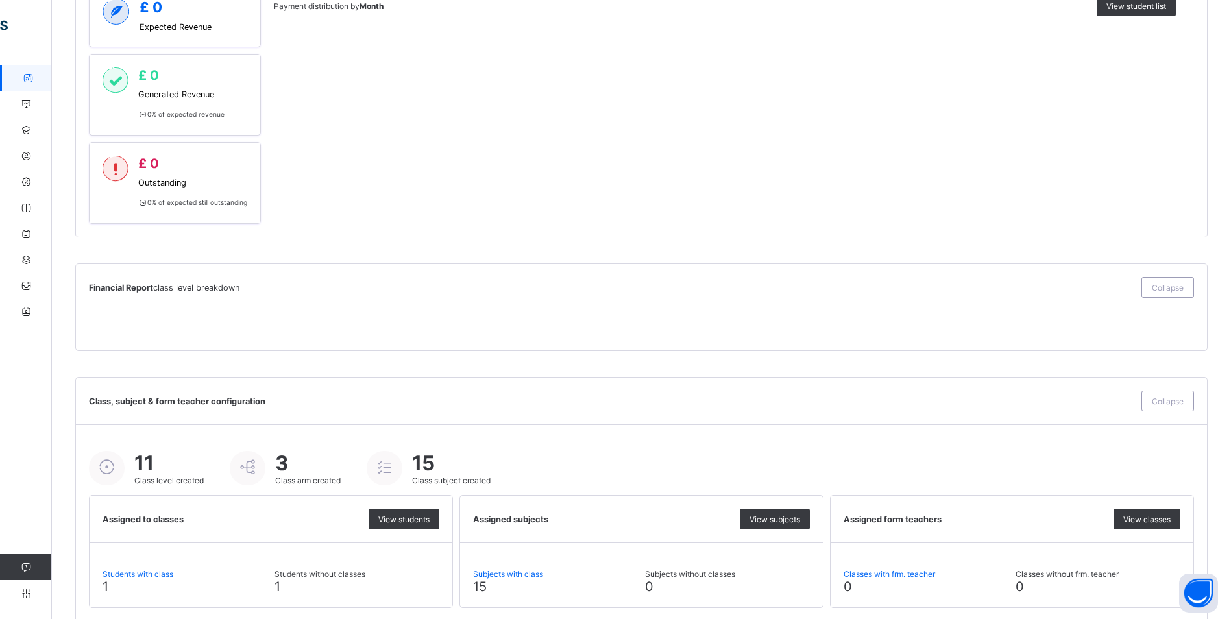
scroll to position [694, 0]
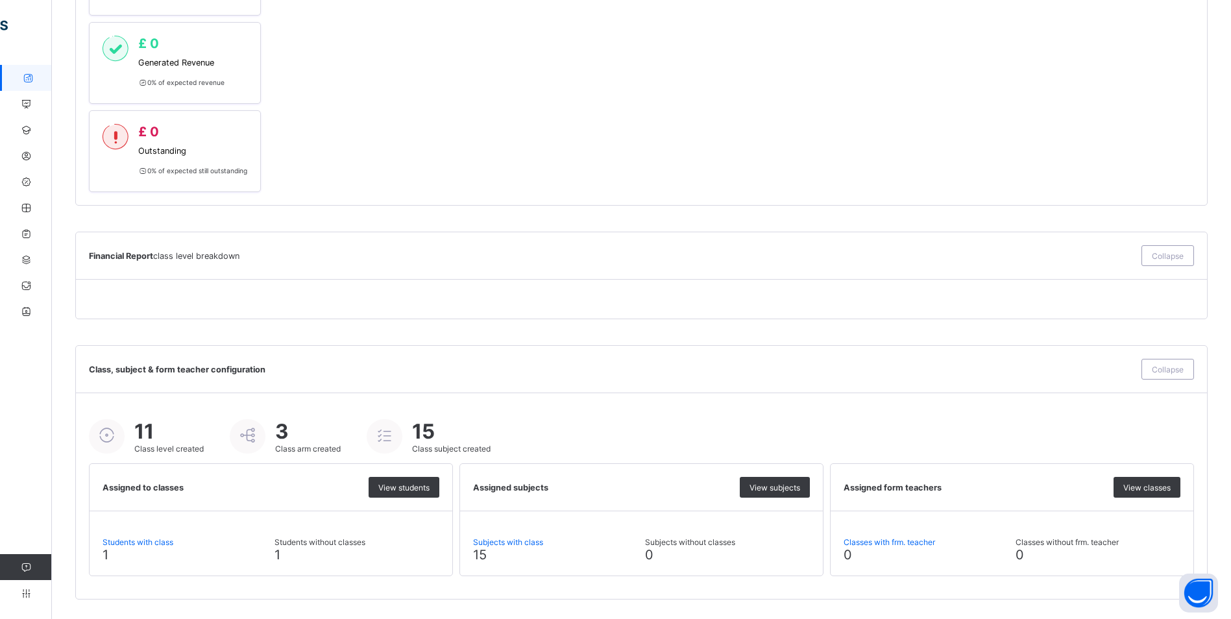
click at [24, 569] on icon at bounding box center [26, 568] width 52 height 10
click at [18, 591] on icon at bounding box center [26, 594] width 52 height 10
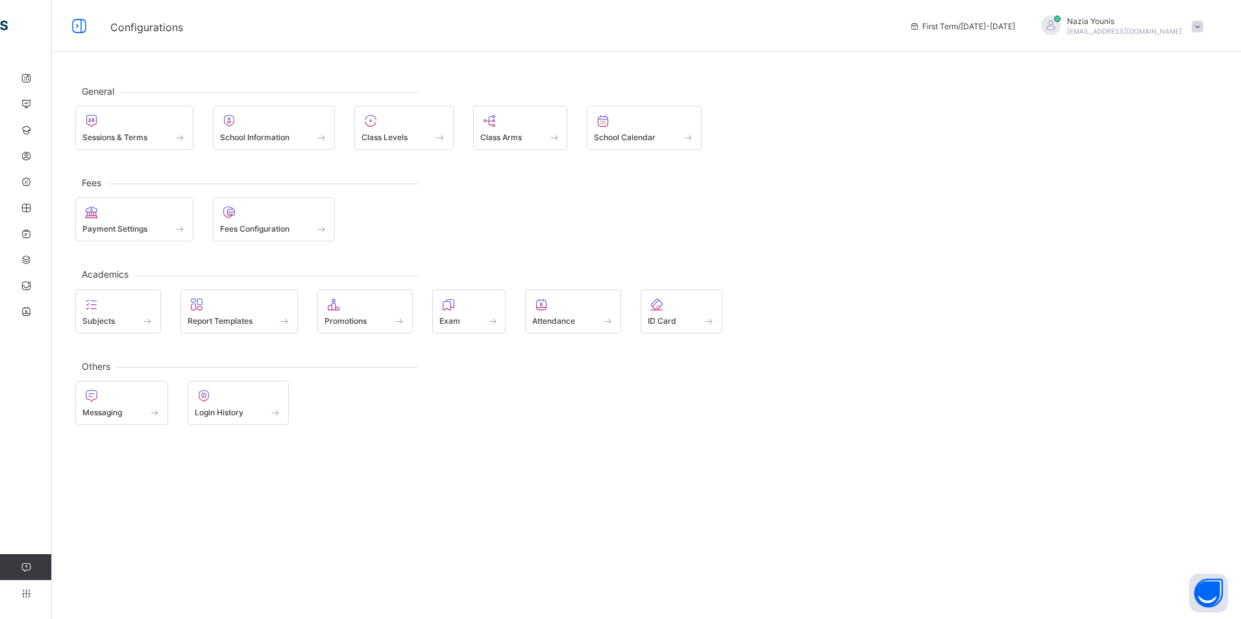
click at [22, 557] on link "Help" at bounding box center [25, 567] width 51 height 26
